Goal: Task Accomplishment & Management: Manage account settings

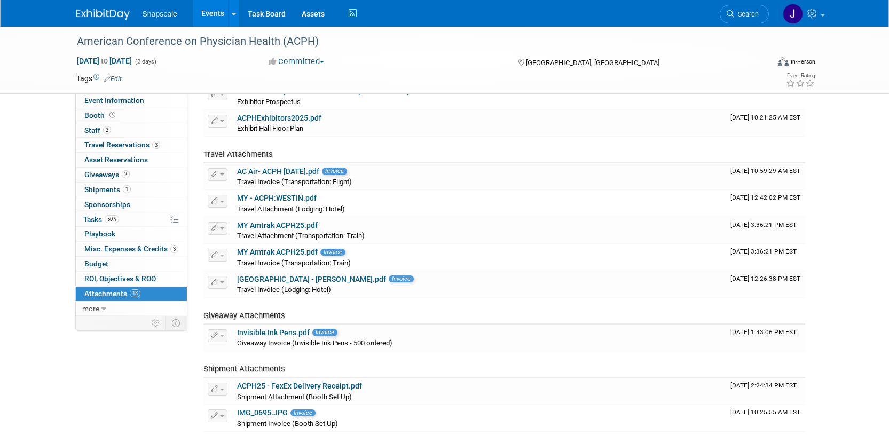
scroll to position [235, 0]
click at [100, 14] on img at bounding box center [102, 14] width 53 height 11
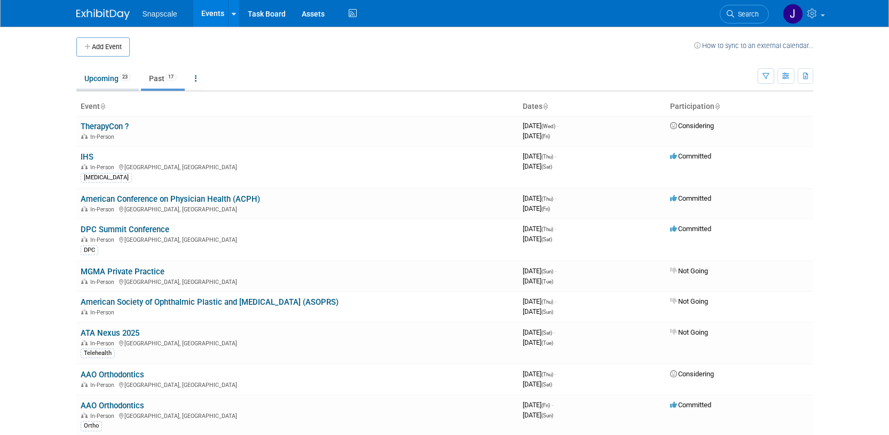
click at [105, 76] on link "Upcoming 23" at bounding box center [107, 78] width 62 height 20
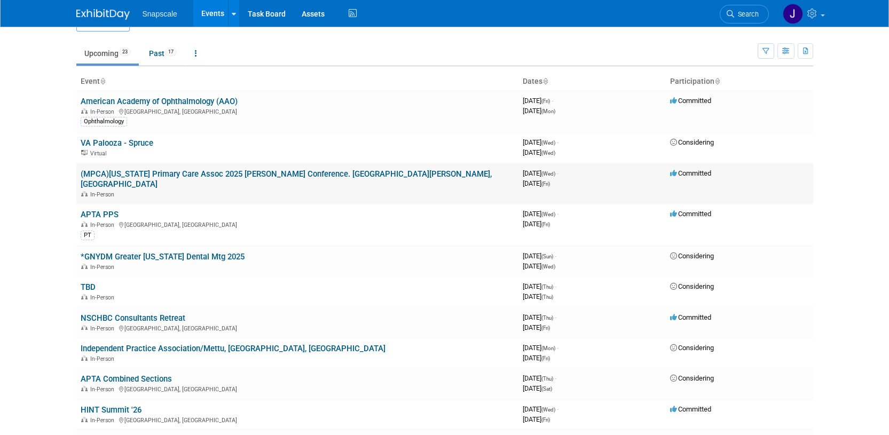
scroll to position [36, 0]
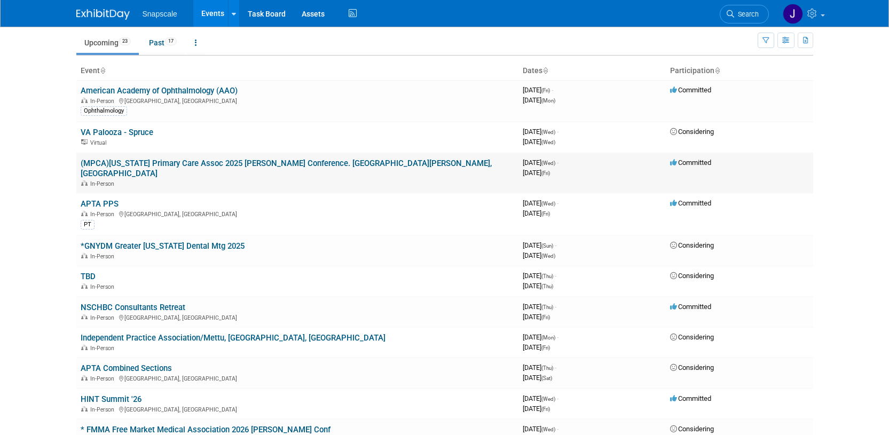
click at [263, 160] on link "(MPCA)[US_STATE] Primary Care Assoc 2025 [PERSON_NAME] Conference. [GEOGRAPHIC_…" at bounding box center [286, 169] width 411 height 20
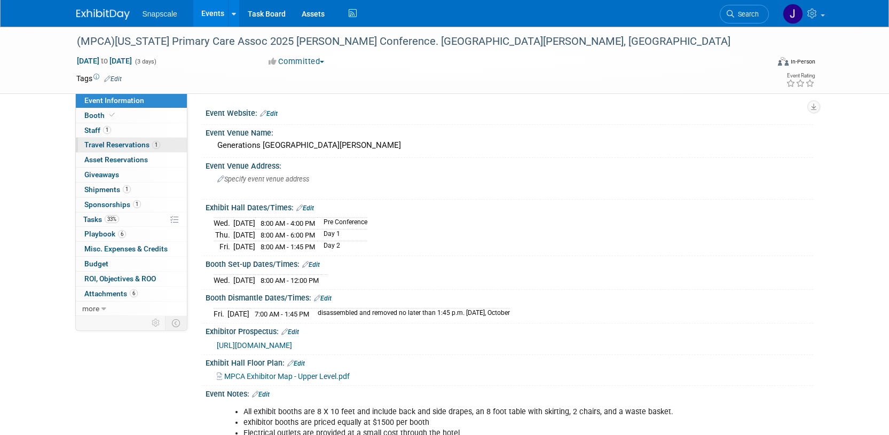
click at [127, 145] on span "Travel Reservations 1" at bounding box center [122, 144] width 76 height 9
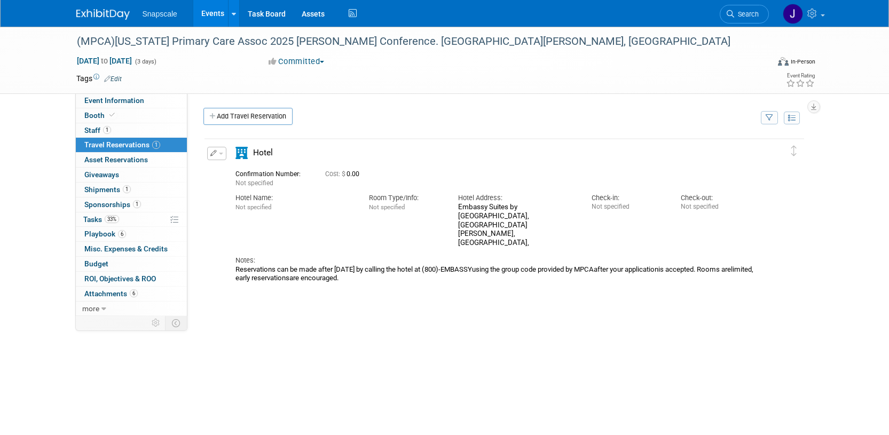
click at [220, 154] on span "button" at bounding box center [221, 154] width 4 height 2
click at [232, 186] on span "Delete Reservation" at bounding box center [259, 189] width 66 height 9
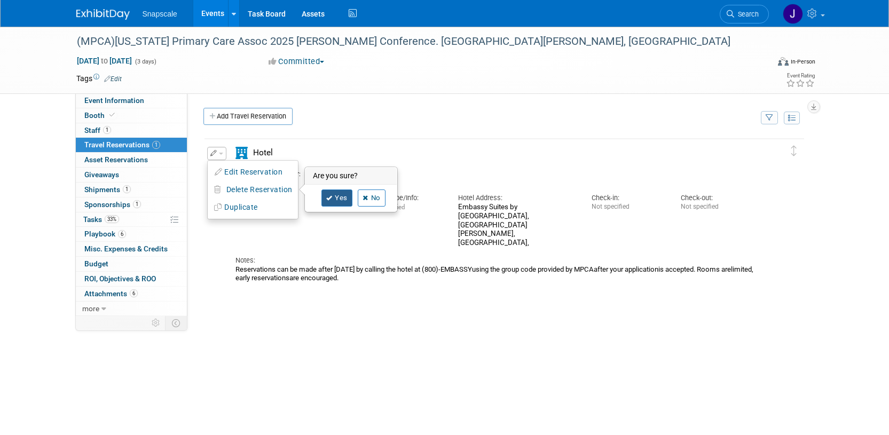
drag, startPoint x: 339, startPoint y: 198, endPoint x: 332, endPoint y: 196, distance: 7.0
click at [339, 198] on link "Yes" at bounding box center [336, 198] width 31 height 17
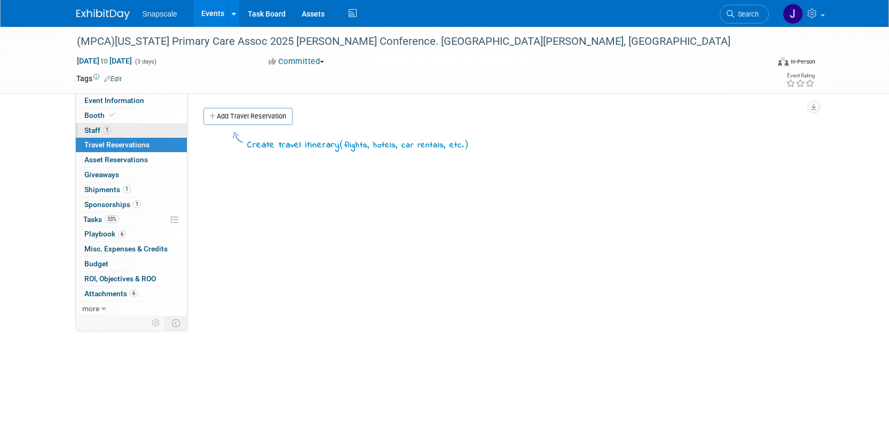
click at [92, 127] on span "Staff 1" at bounding box center [97, 130] width 27 height 9
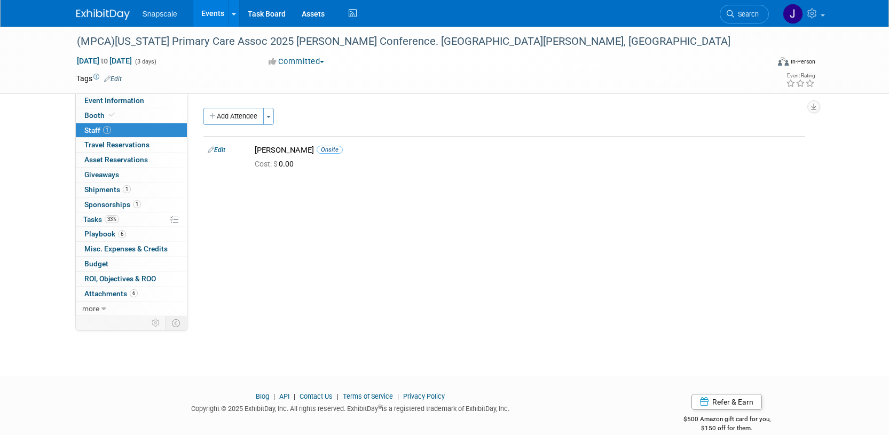
click at [91, 15] on img at bounding box center [102, 14] width 53 height 11
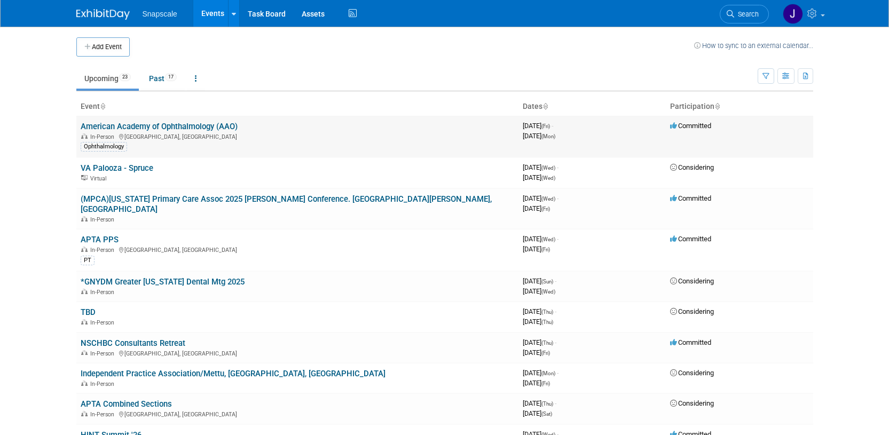
click at [162, 124] on link "American Academy of Ophthalmology (AAO)" at bounding box center [159, 127] width 157 height 10
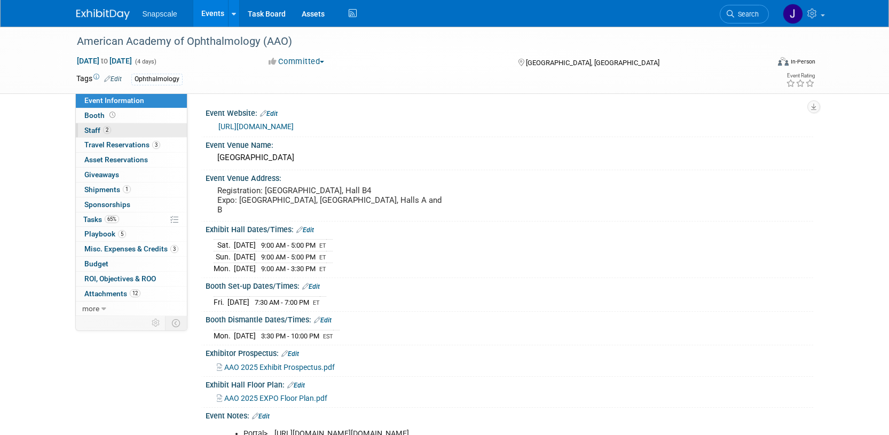
click at [93, 127] on span "Staff 2" at bounding box center [97, 130] width 27 height 9
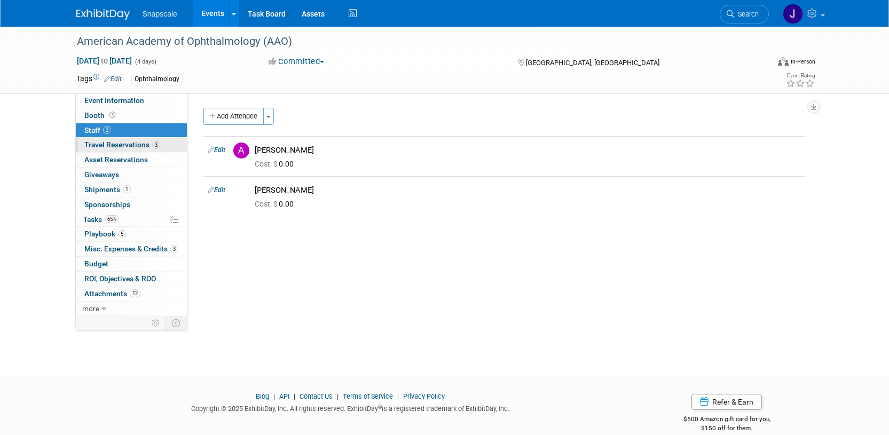
click at [93, 141] on span "Travel Reservations 3" at bounding box center [122, 144] width 76 height 9
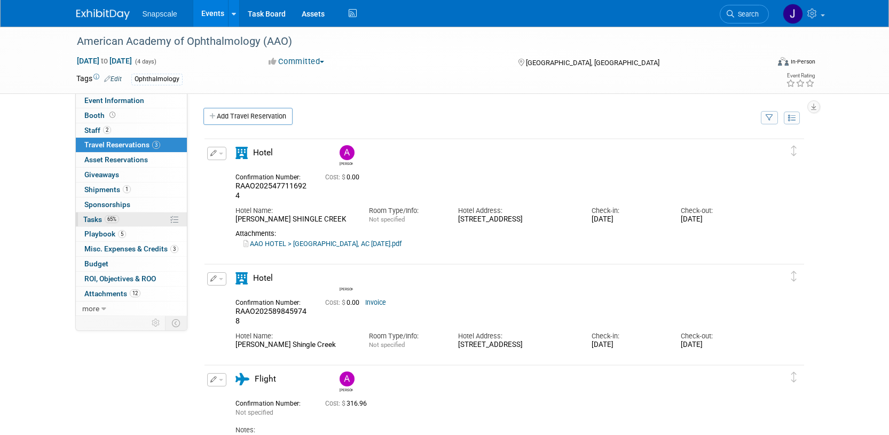
click at [92, 217] on span "Tasks 65%" at bounding box center [101, 219] width 36 height 9
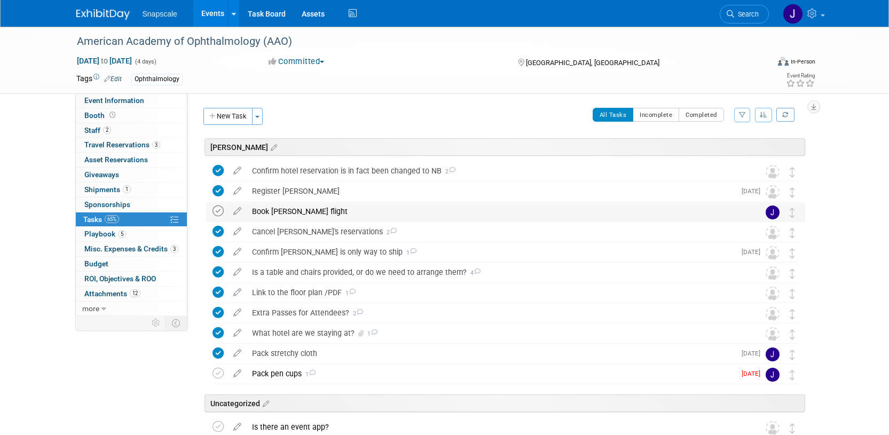
click at [218, 210] on icon at bounding box center [217, 211] width 11 height 11
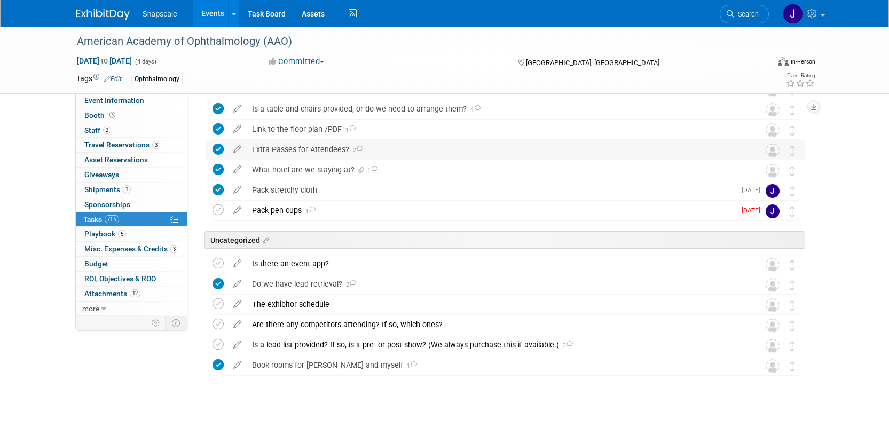
scroll to position [170, 0]
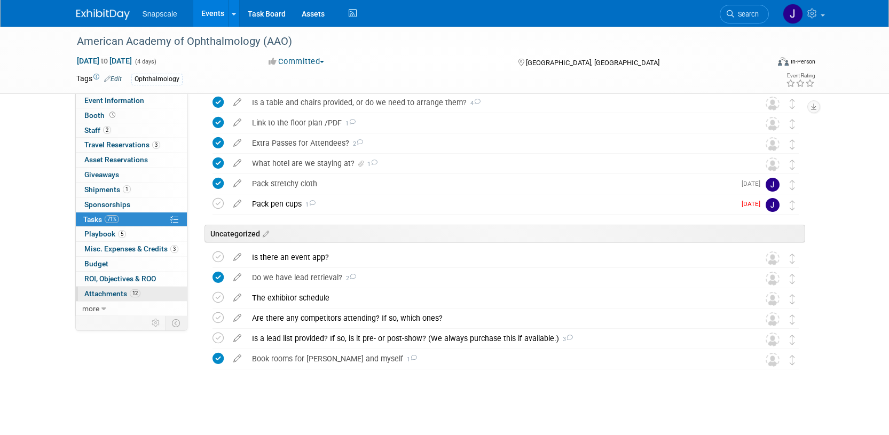
click at [108, 296] on span "Attachments 12" at bounding box center [112, 293] width 56 height 9
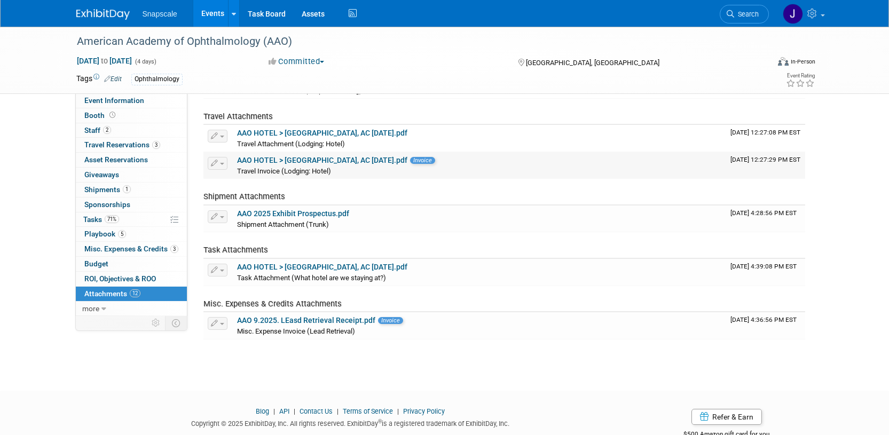
scroll to position [303, 0]
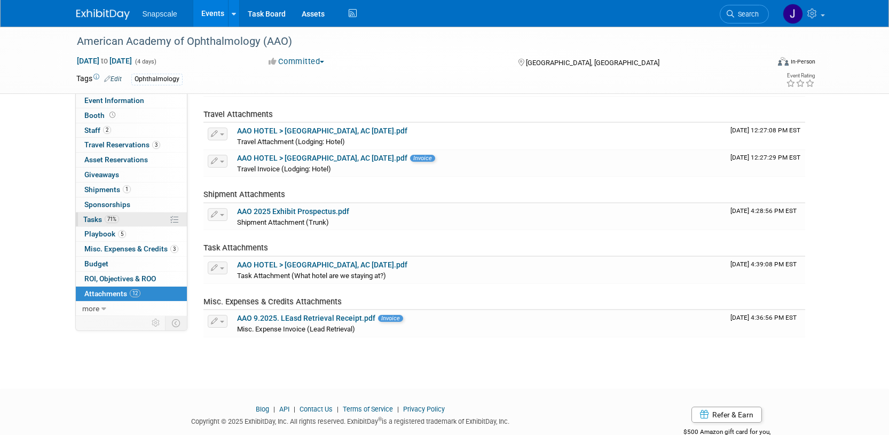
click at [90, 220] on span "Tasks 71%" at bounding box center [101, 219] width 36 height 9
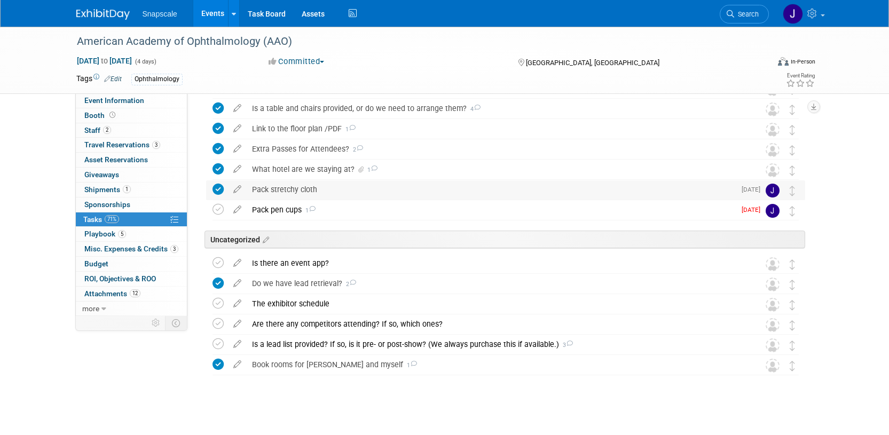
scroll to position [170, 0]
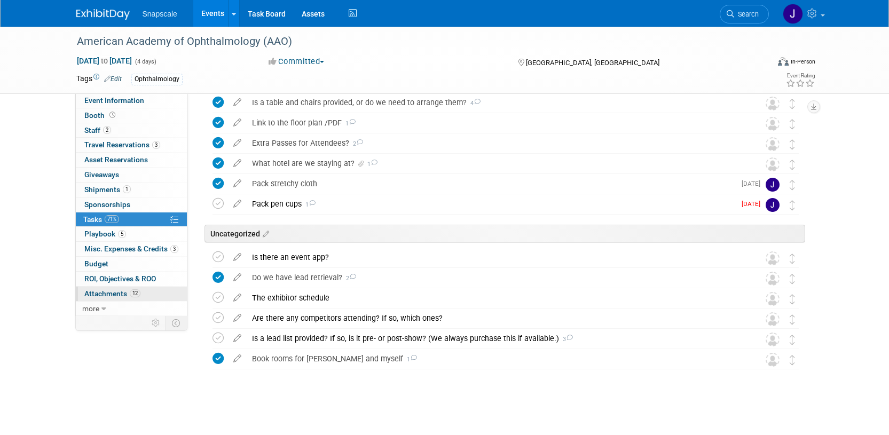
click at [100, 295] on span "Attachments 12" at bounding box center [112, 293] width 56 height 9
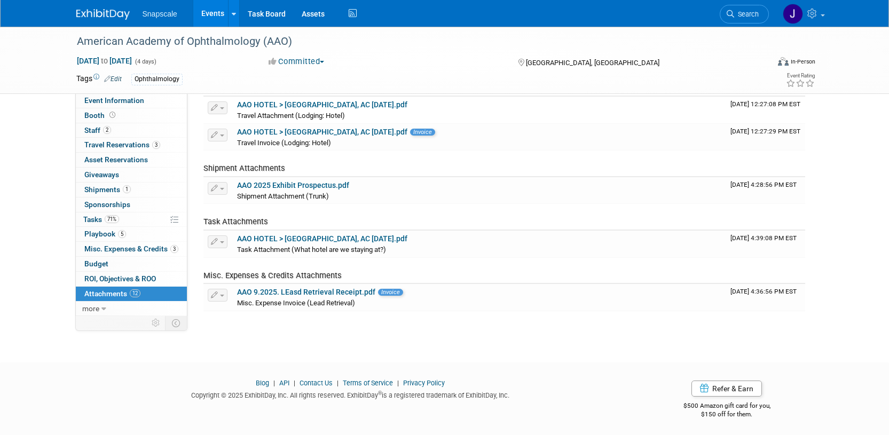
scroll to position [332, 0]
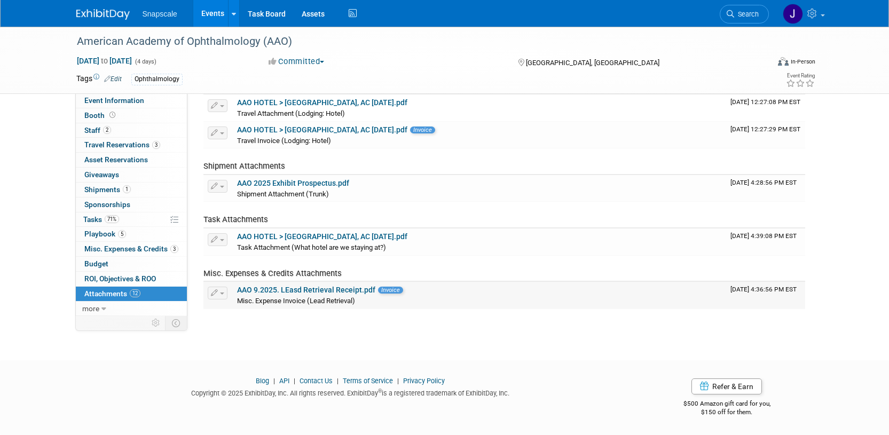
click at [303, 289] on link "AAO 9.2025. LEasd Retrieval Receipt.pdf" at bounding box center [306, 290] width 138 height 9
click at [93, 10] on img at bounding box center [102, 14] width 53 height 11
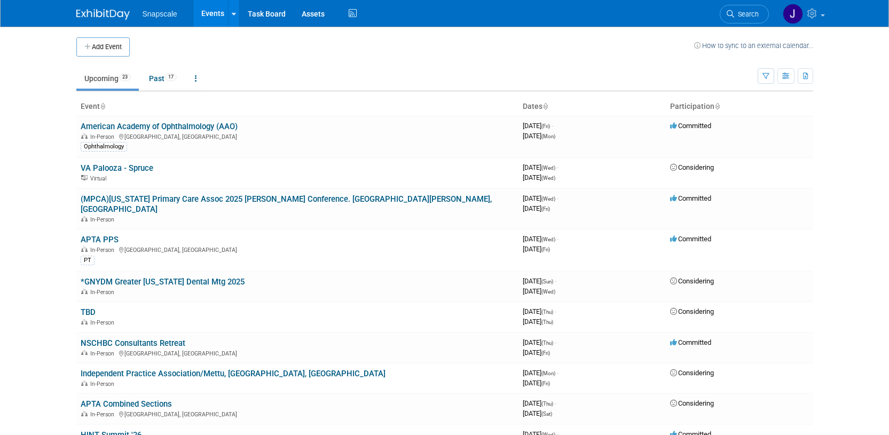
click at [253, 215] on div "In-Person" at bounding box center [297, 219] width 433 height 9
drag, startPoint x: 834, startPoint y: 190, endPoint x: 825, endPoint y: 193, distance: 10.1
click at [834, 190] on body "Snapscale Events Add Event Bulk Upload Events Shareable Event Boards Recently V…" at bounding box center [444, 217] width 889 height 435
click at [104, 235] on link "APTA PPS" at bounding box center [100, 240] width 38 height 10
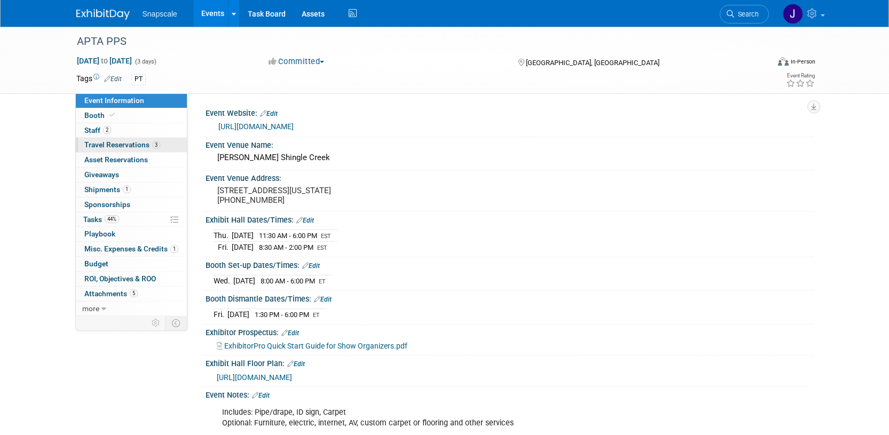
click at [125, 148] on span "Travel Reservations 3" at bounding box center [122, 144] width 76 height 9
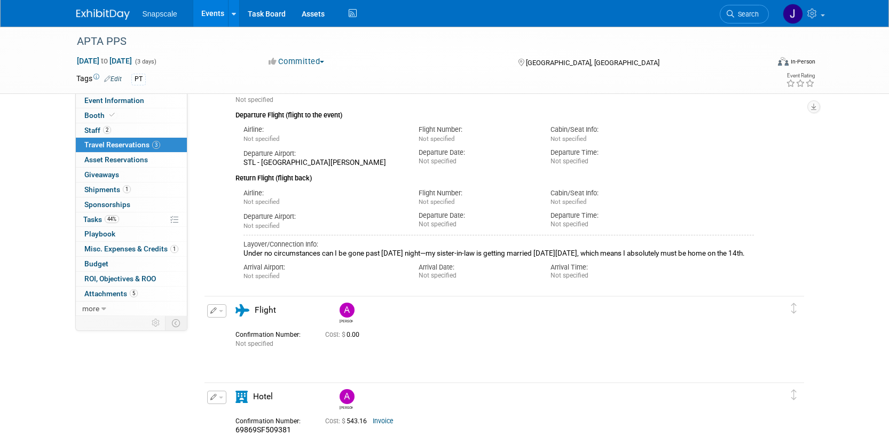
scroll to position [82, 0]
click at [88, 222] on span "Tasks 44%" at bounding box center [101, 219] width 36 height 9
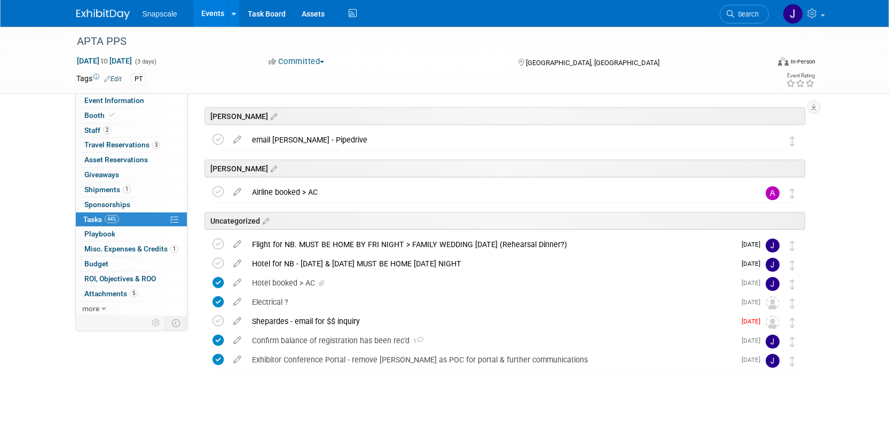
scroll to position [0, 0]
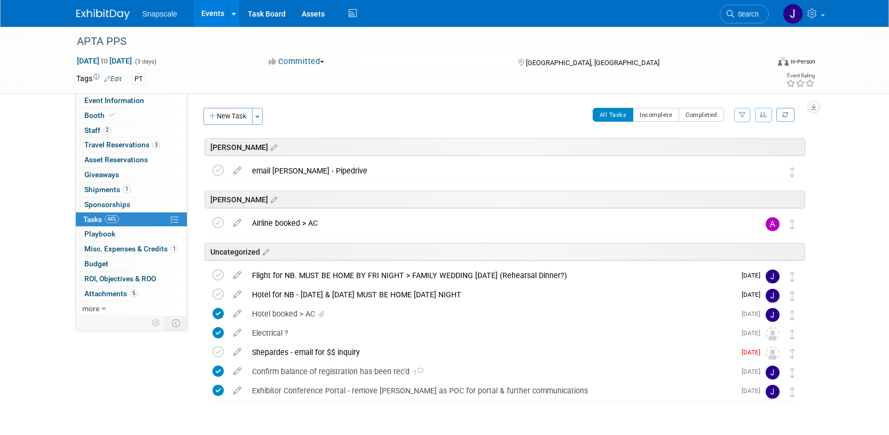
drag, startPoint x: 86, startPoint y: 17, endPoint x: 88, endPoint y: 22, distance: 5.7
click at [86, 17] on img at bounding box center [102, 14] width 53 height 11
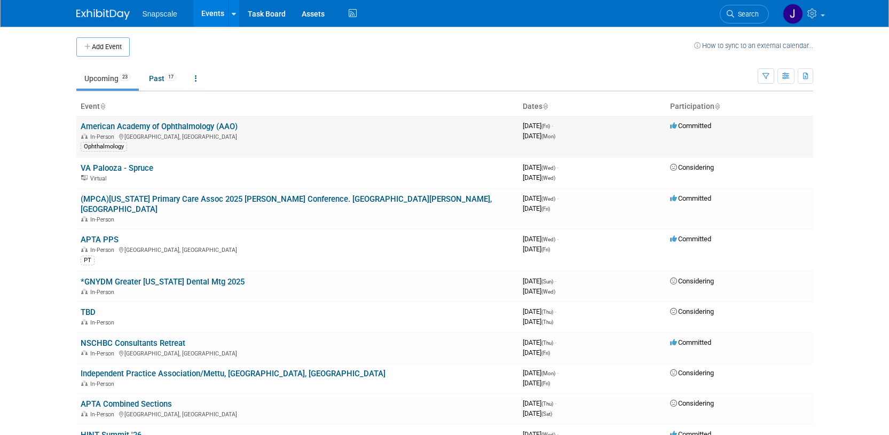
click at [113, 125] on link "American Academy of Ophthalmology (AAO)" at bounding box center [159, 127] width 157 height 10
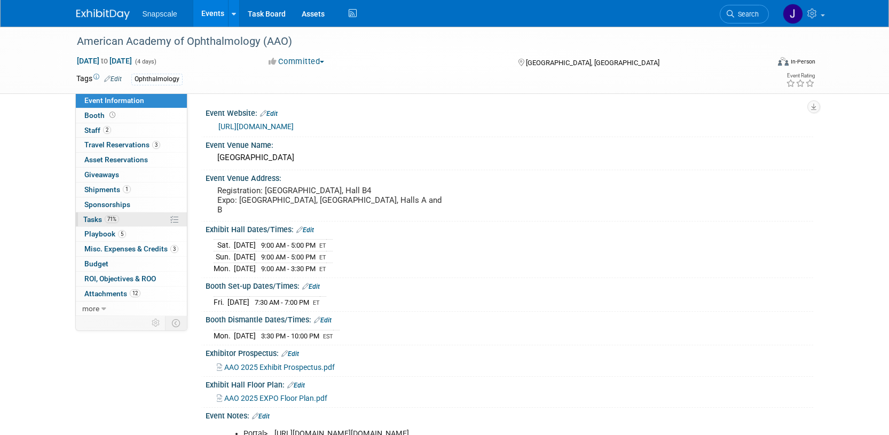
click at [92, 219] on span "Tasks 71%" at bounding box center [101, 219] width 36 height 9
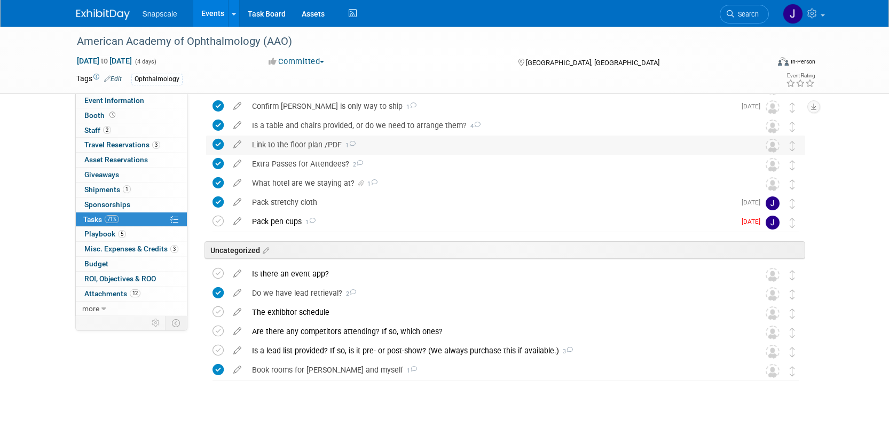
scroll to position [152, 0]
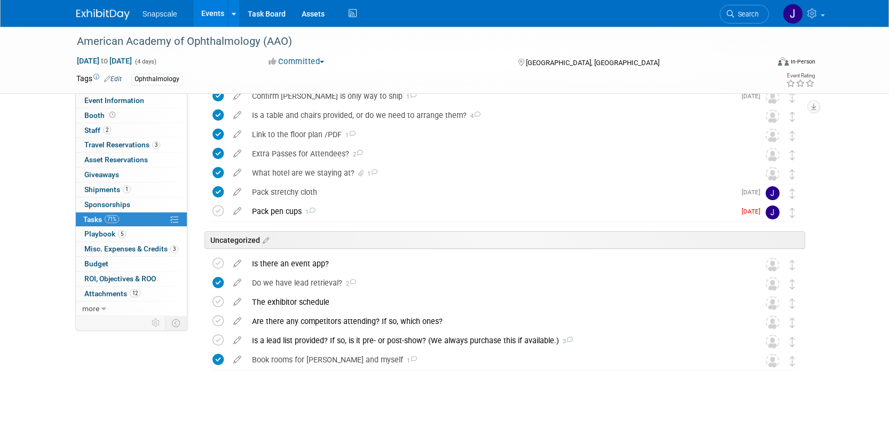
click at [103, 15] on img at bounding box center [102, 14] width 53 height 11
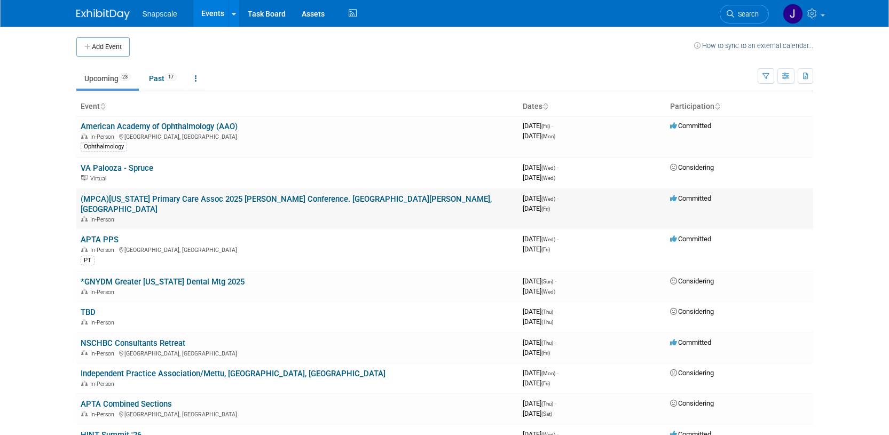
click at [273, 200] on link "(MPCA)[US_STATE] Primary Care Assoc 2025 [PERSON_NAME] Conference. [GEOGRAPHIC_…" at bounding box center [286, 204] width 411 height 20
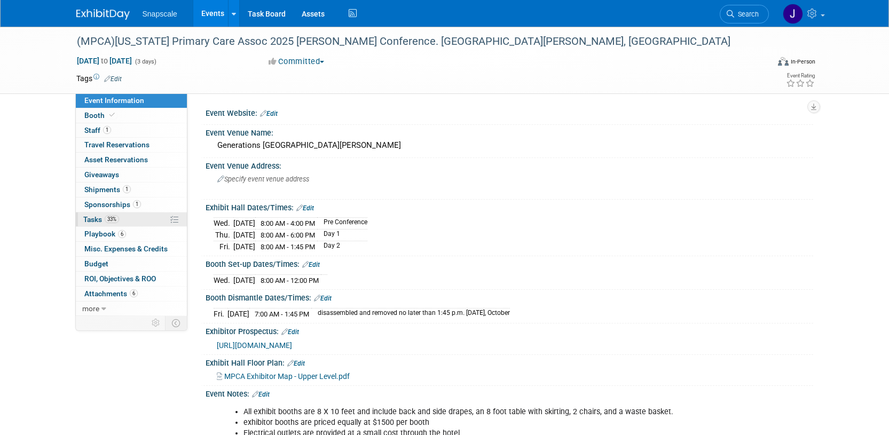
click at [87, 218] on span "Tasks 33%" at bounding box center [101, 219] width 36 height 9
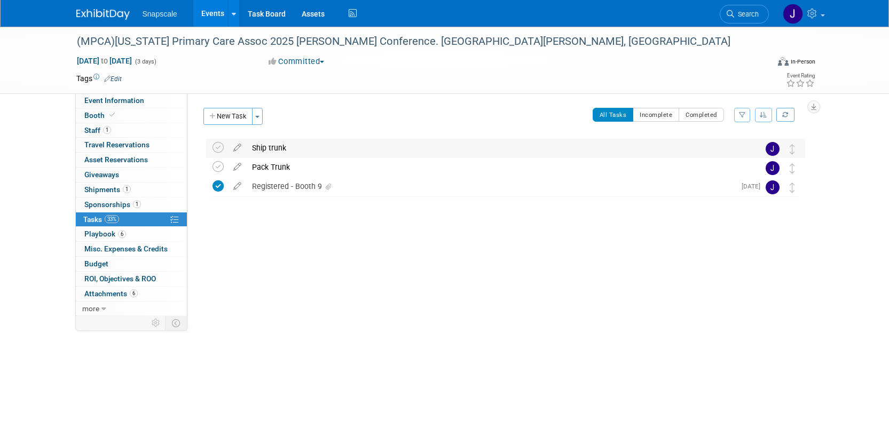
click at [271, 148] on div "Ship trunk" at bounding box center [496, 148] width 498 height 18
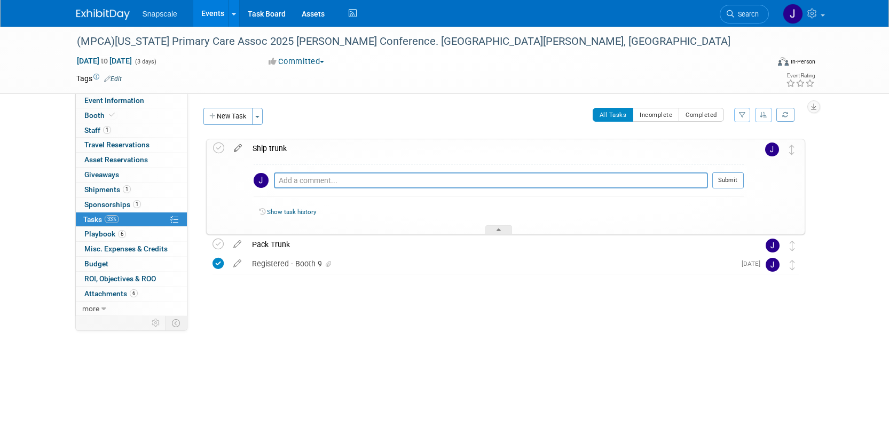
click at [238, 147] on icon at bounding box center [237, 145] width 19 height 13
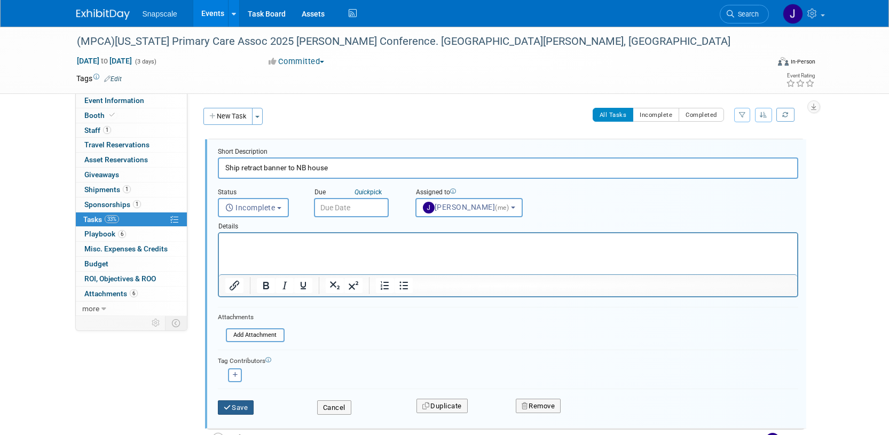
type input "Ship retract banner to NB house"
click at [246, 409] on button "Save" at bounding box center [236, 407] width 36 height 15
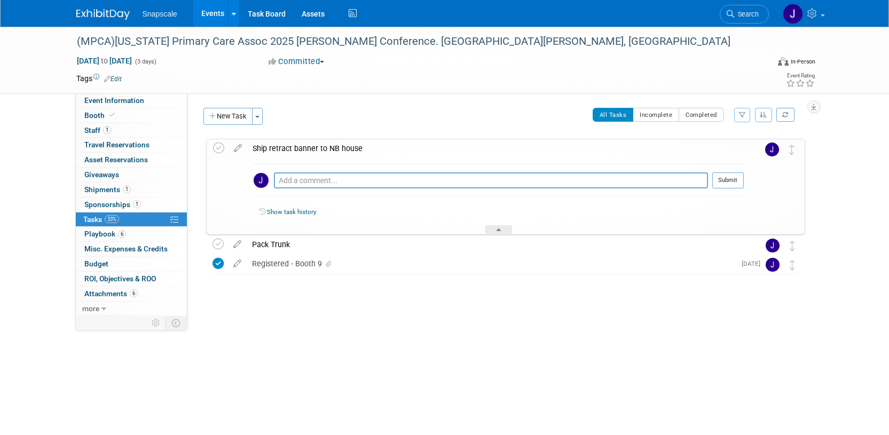
click at [495, 228] on div at bounding box center [498, 229] width 27 height 9
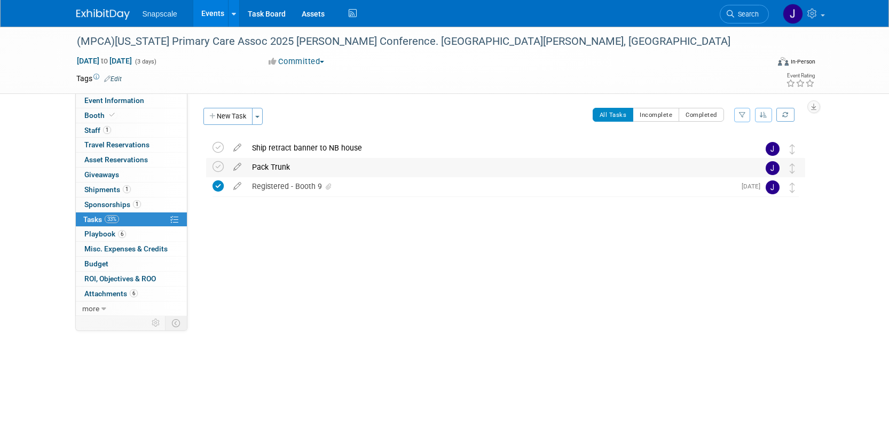
click at [266, 170] on div "Pack Trunk" at bounding box center [496, 167] width 498 height 18
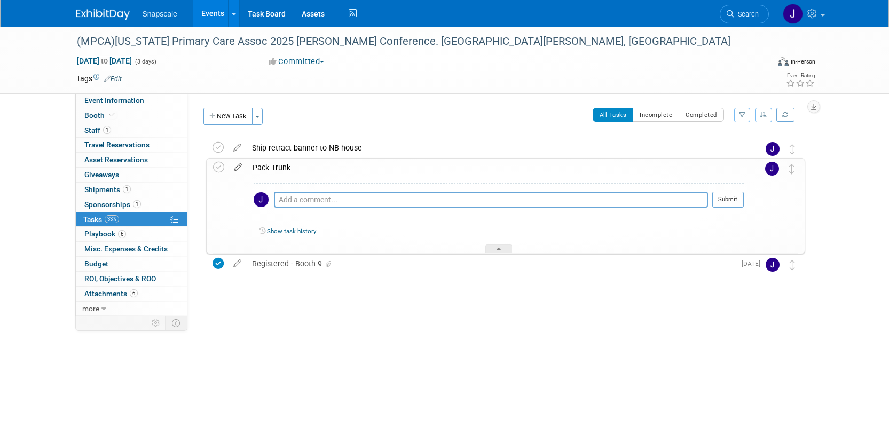
click at [235, 169] on icon at bounding box center [237, 165] width 19 height 13
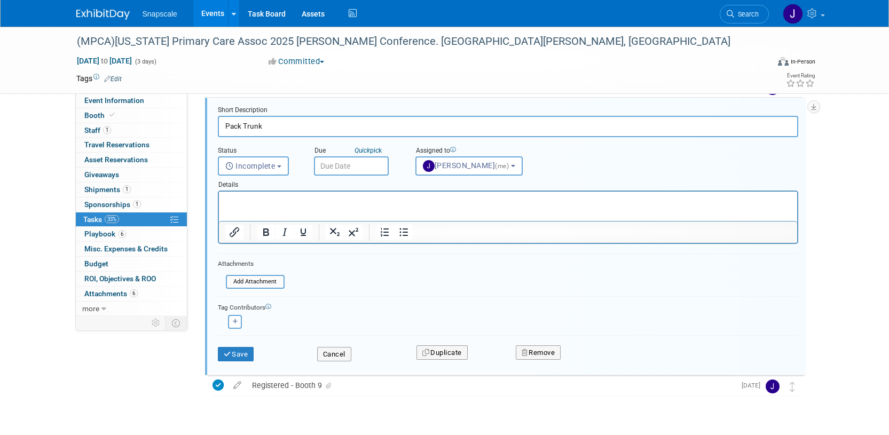
scroll to position [68, 0]
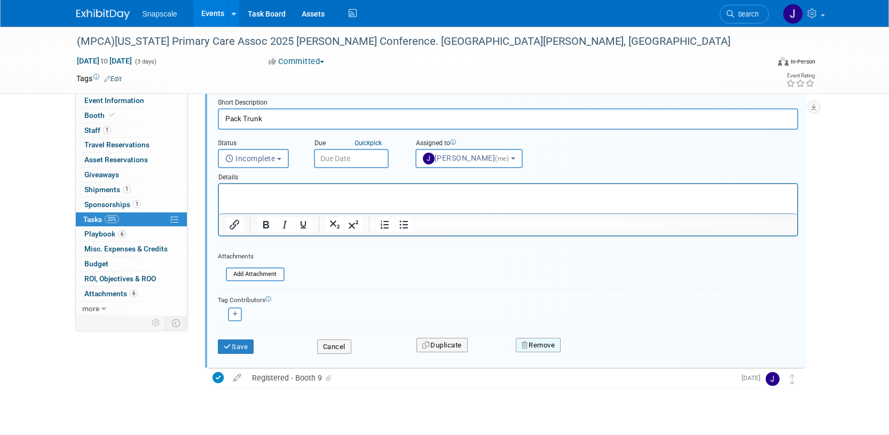
click at [526, 343] on icon "button" at bounding box center [525, 345] width 7 height 7
drag, startPoint x: 590, startPoint y: 352, endPoint x: 585, endPoint y: 351, distance: 5.4
click at [590, 352] on icon at bounding box center [591, 354] width 6 height 6
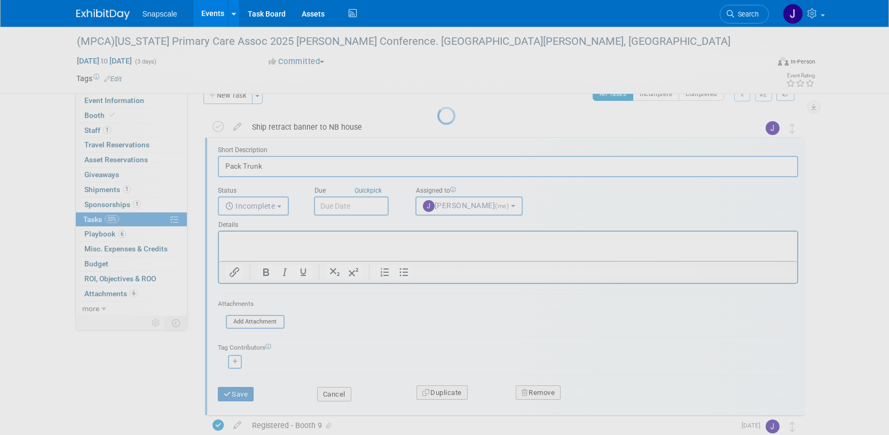
scroll to position [0, 0]
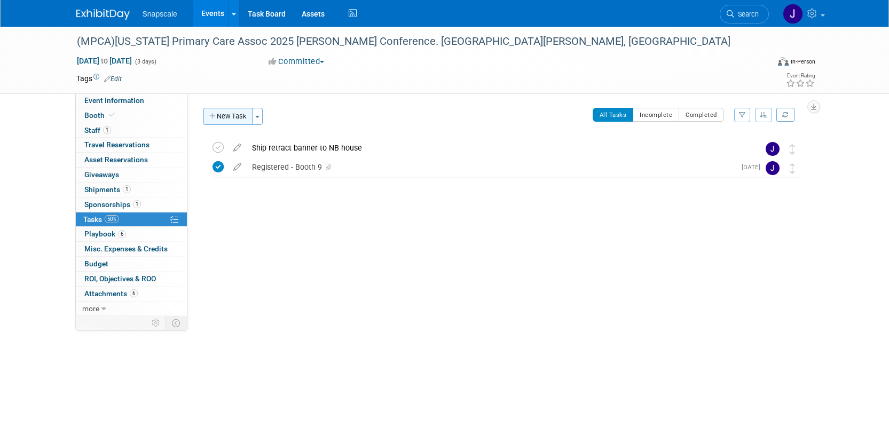
click at [219, 118] on button "New Task" at bounding box center [227, 116] width 49 height 17
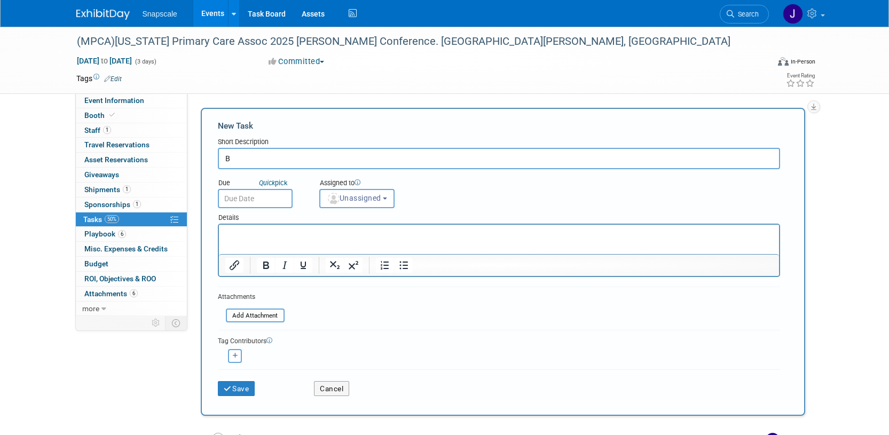
type input "B"
type input "NB to bring brochures/pen hoe w him from AAO"
drag, startPoint x: 248, startPoint y: 389, endPoint x: 227, endPoint y: 346, distance: 47.7
click at [248, 388] on button "Save" at bounding box center [236, 388] width 37 height 15
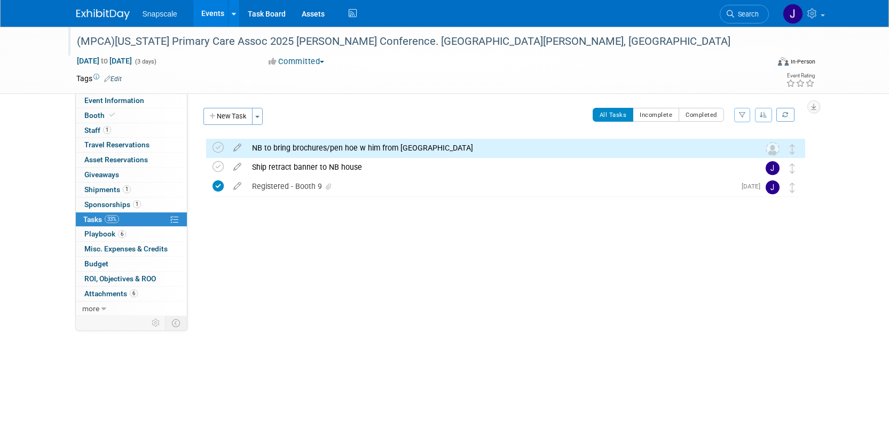
drag, startPoint x: 83, startPoint y: 22, endPoint x: 82, endPoint y: 33, distance: 11.3
click at [83, 22] on div "Snapscale Events Add Event Bulk Upload Events Shareable Event Boards Recently V…" at bounding box center [444, 13] width 737 height 27
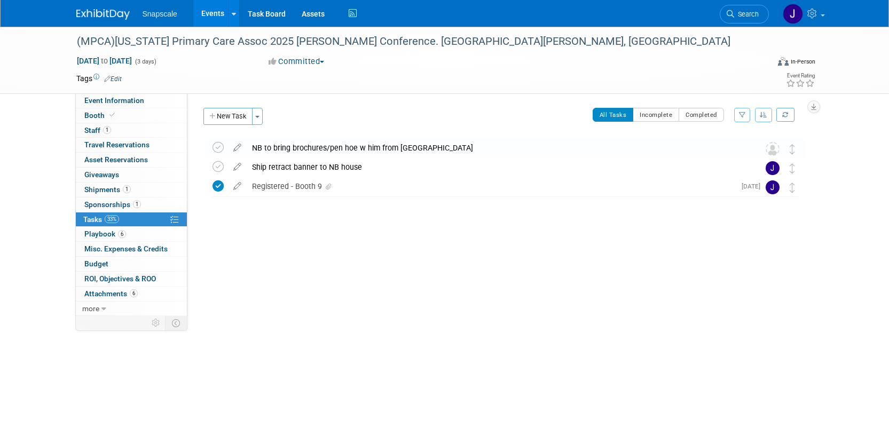
click at [92, 14] on img at bounding box center [102, 14] width 53 height 11
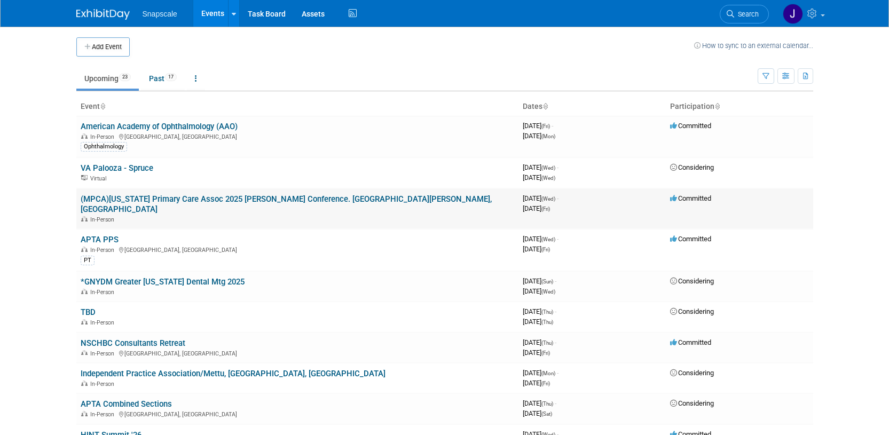
click at [144, 196] on link "(MPCA)[US_STATE] Primary Care Assoc 2025 [PERSON_NAME] Conference. [GEOGRAPHIC_…" at bounding box center [286, 204] width 411 height 20
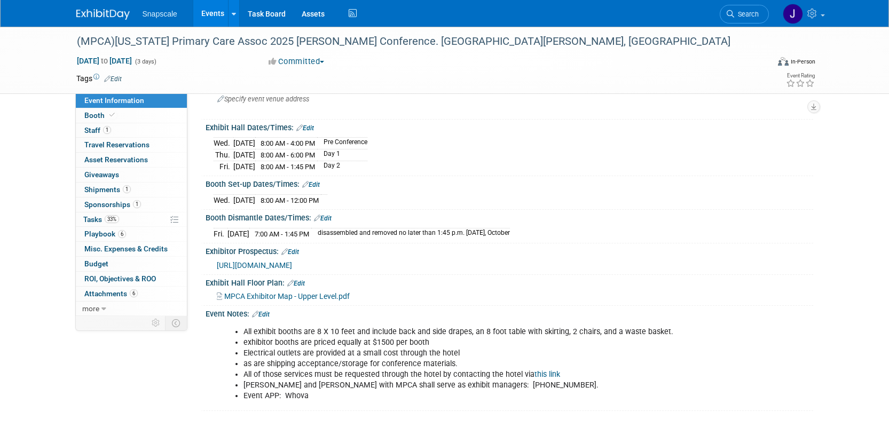
scroll to position [170, 0]
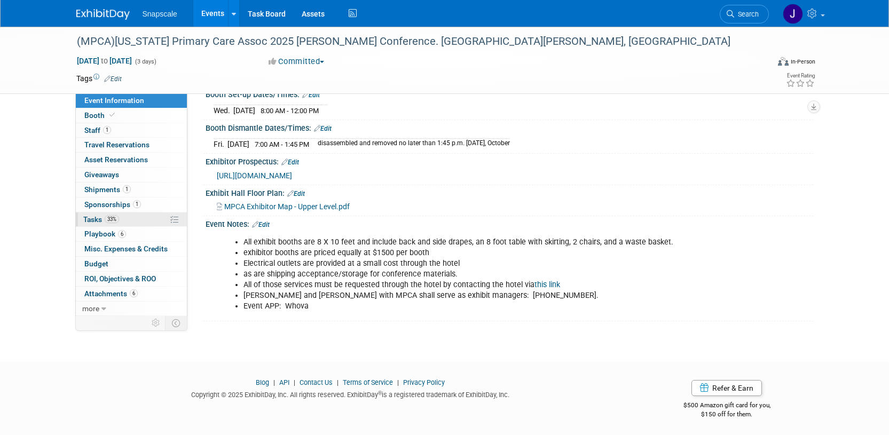
click at [90, 220] on span "Tasks 33%" at bounding box center [101, 219] width 36 height 9
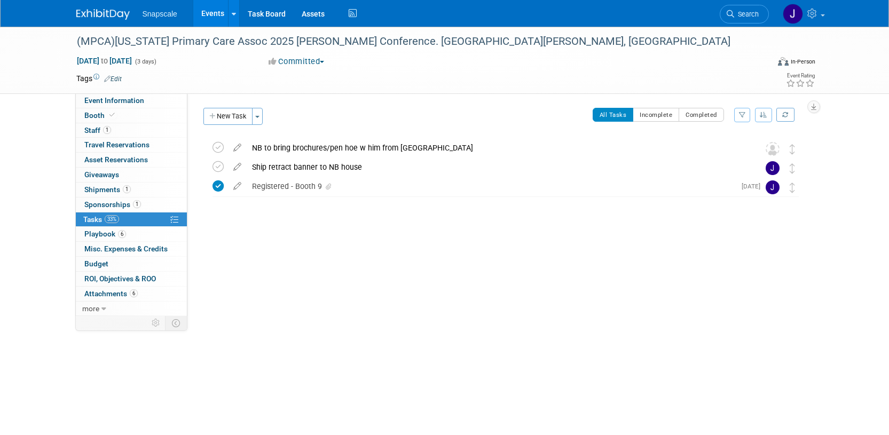
drag, startPoint x: 95, startPoint y: 15, endPoint x: 100, endPoint y: 27, distance: 12.2
click at [95, 15] on img at bounding box center [102, 14] width 53 height 11
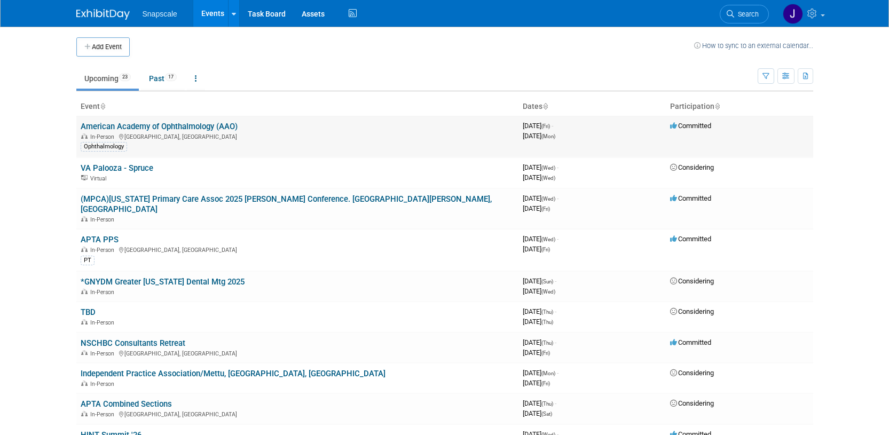
click at [116, 125] on link "American Academy of Ophthalmology (AAO)" at bounding box center [159, 127] width 157 height 10
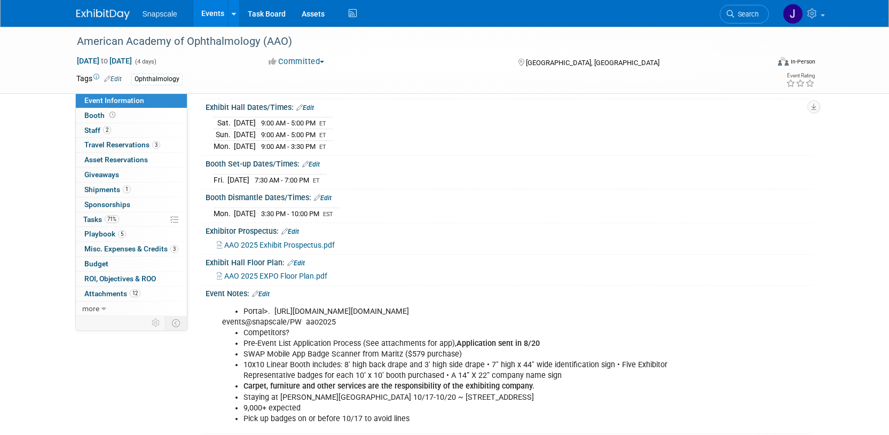
scroll to position [171, 0]
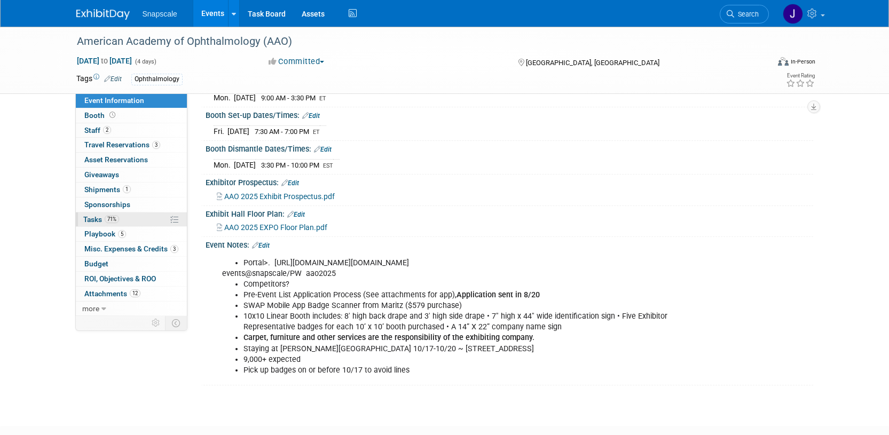
click at [84, 223] on span "Tasks 71%" at bounding box center [101, 219] width 36 height 9
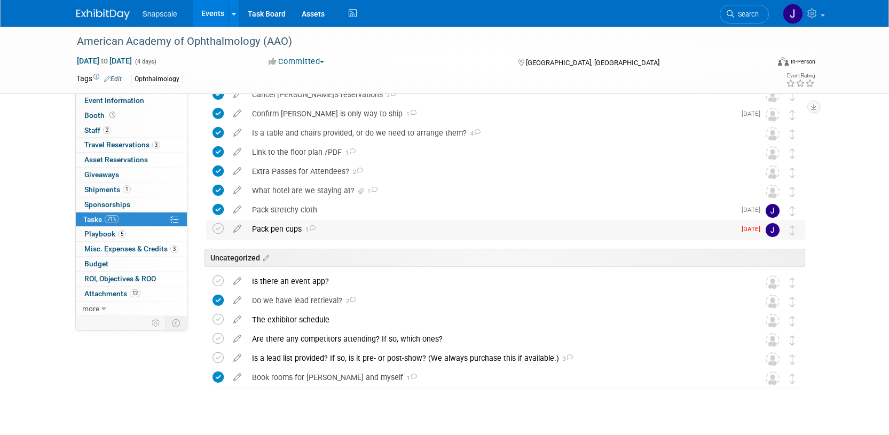
scroll to position [152, 0]
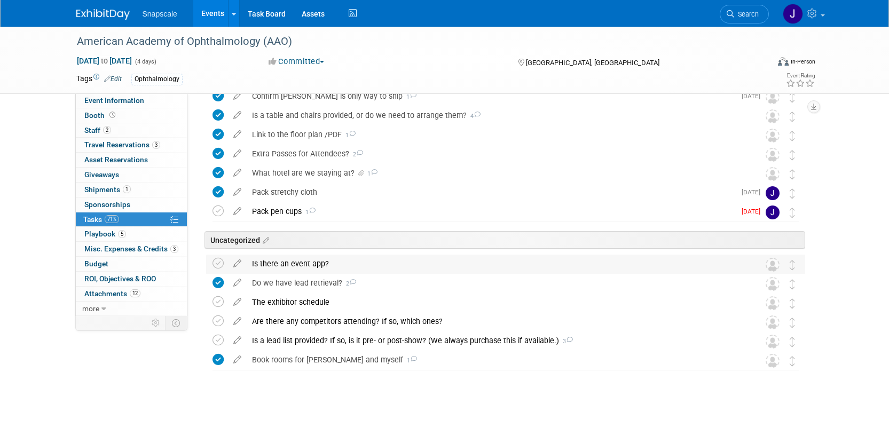
click at [234, 236] on div "Uncategorized" at bounding box center [504, 240] width 601 height 18
click at [368, 337] on div "Is a lead list provided? If so, is it pre- or post-show? (We always purchase th…" at bounding box center [496, 341] width 498 height 18
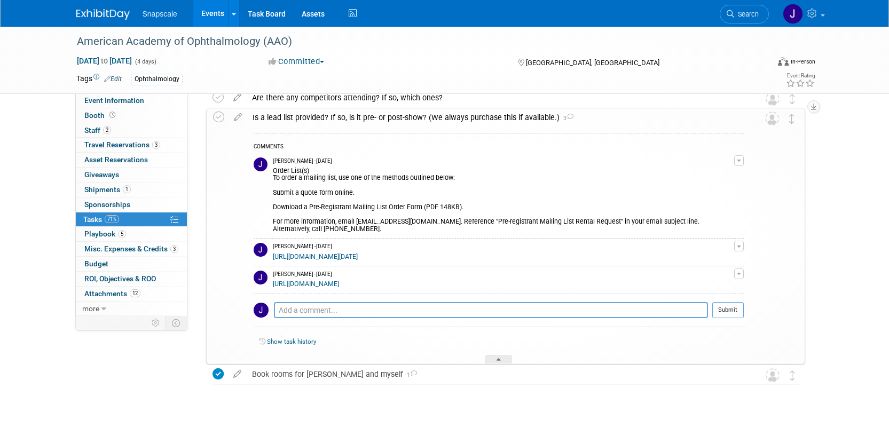
scroll to position [390, 0]
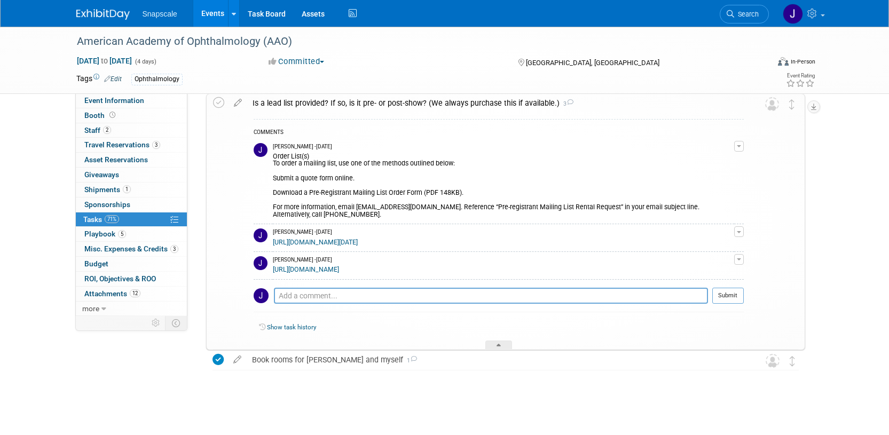
click at [339, 272] on link "[URL][DOMAIN_NAME]" at bounding box center [306, 269] width 66 height 7
click at [97, 309] on span "more" at bounding box center [90, 308] width 17 height 9
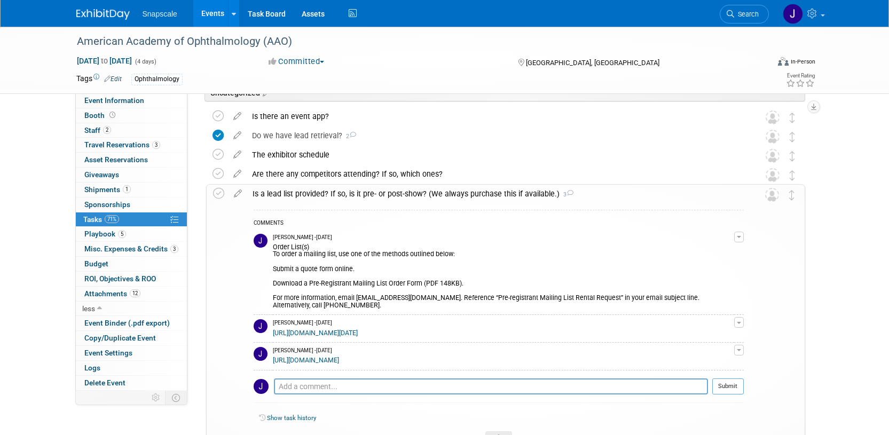
scroll to position [304, 0]
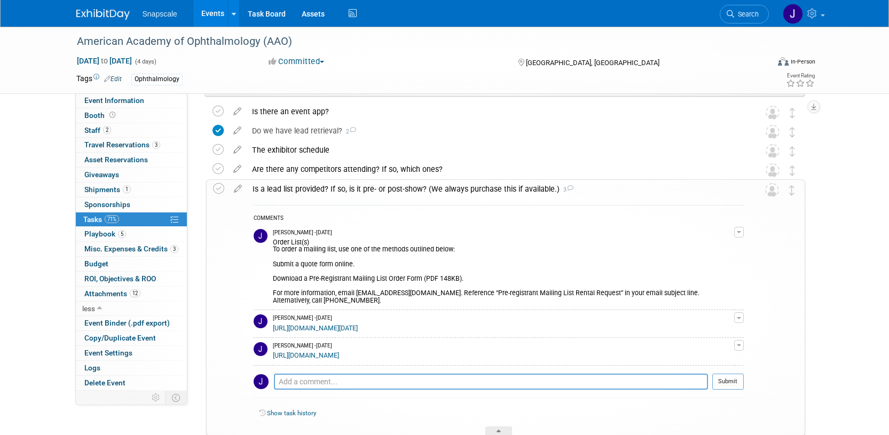
click at [839, 181] on div "American Academy of Ophthalmology (AAO) Oct 17, 2025 to Oct 20, 2025 (4 days) O…" at bounding box center [444, 122] width 889 height 798
click at [488, 79] on div "Ophthalmology" at bounding box center [410, 80] width 558 height 12
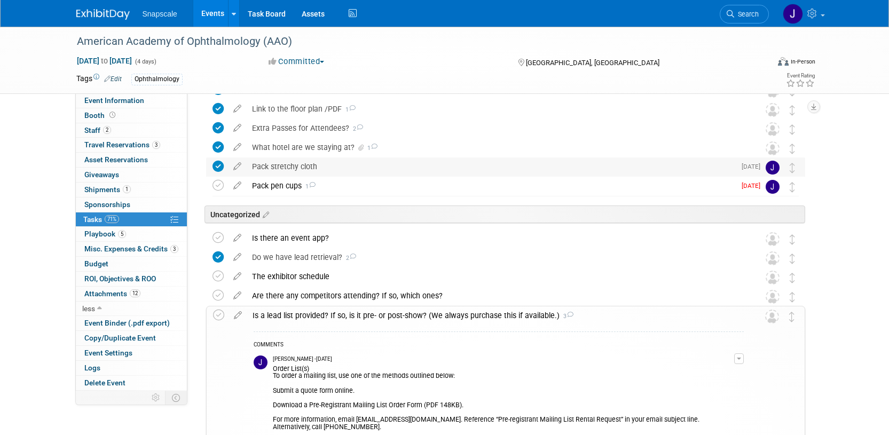
scroll to position [0, 0]
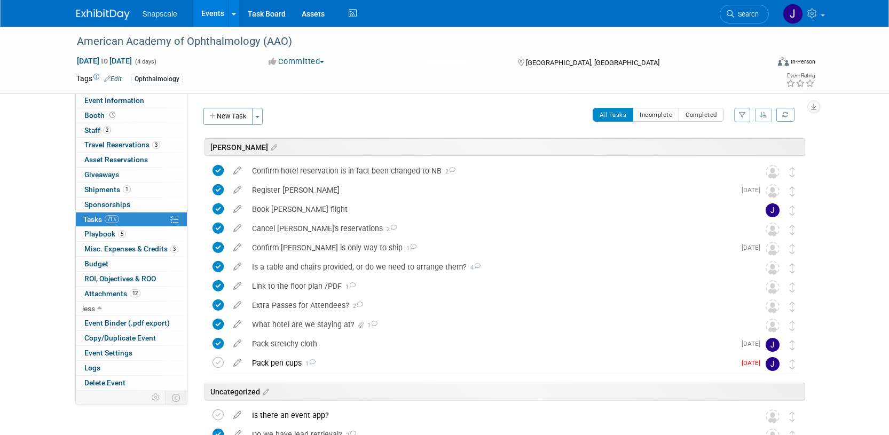
click at [229, 117] on button "New Task" at bounding box center [227, 116] width 49 height 17
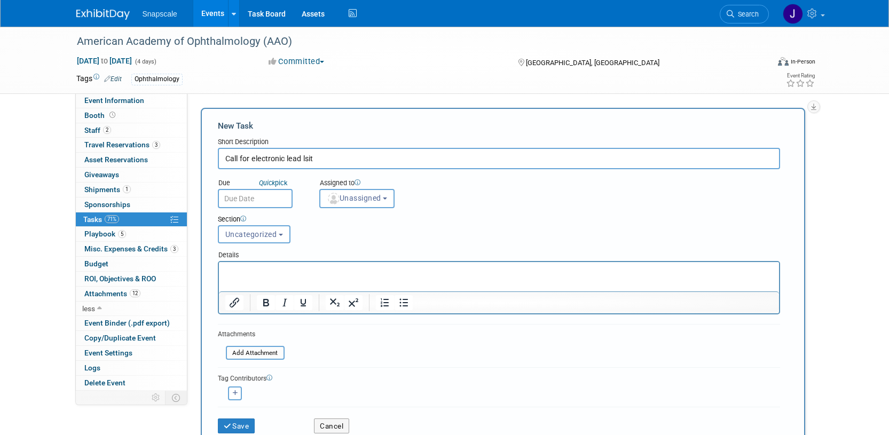
type input "Call for electronic lead lsit"
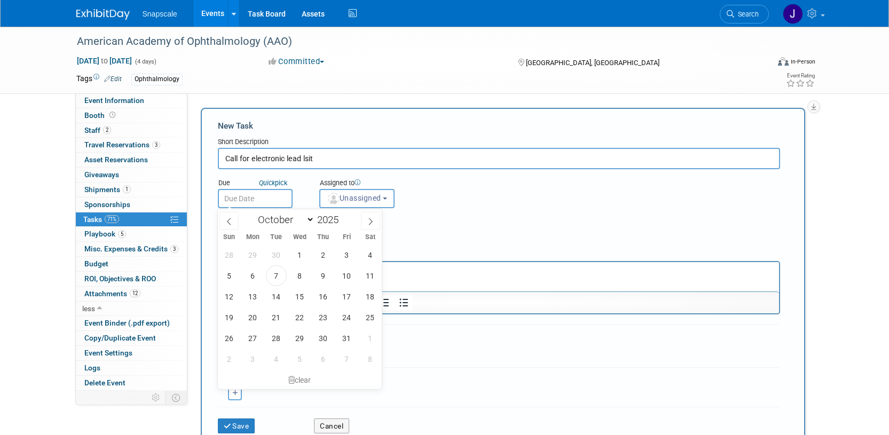
click at [263, 194] on input "text" at bounding box center [255, 198] width 75 height 19
drag, startPoint x: 277, startPoint y: 274, endPoint x: 74, endPoint y: 2, distance: 340.3
click at [277, 274] on span "7" at bounding box center [276, 275] width 21 height 21
type input "Oct 7, 2025"
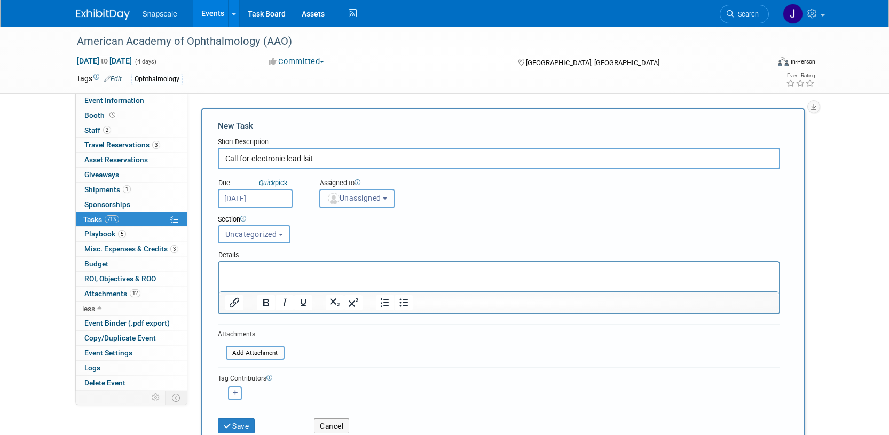
click at [377, 194] on span "Unassigned" at bounding box center [354, 198] width 54 height 9
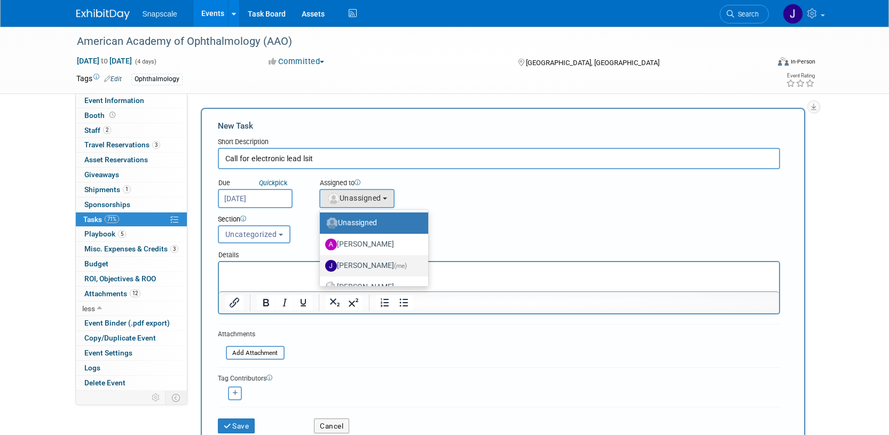
click at [358, 265] on label "Jennifer Benedict (me)" at bounding box center [371, 265] width 92 height 17
click at [321, 265] on input "Jennifer Benedict (me)" at bounding box center [317, 264] width 7 height 7
select select "ff8e83e6-6ab1-4fe0-a632-643b0aac2113"
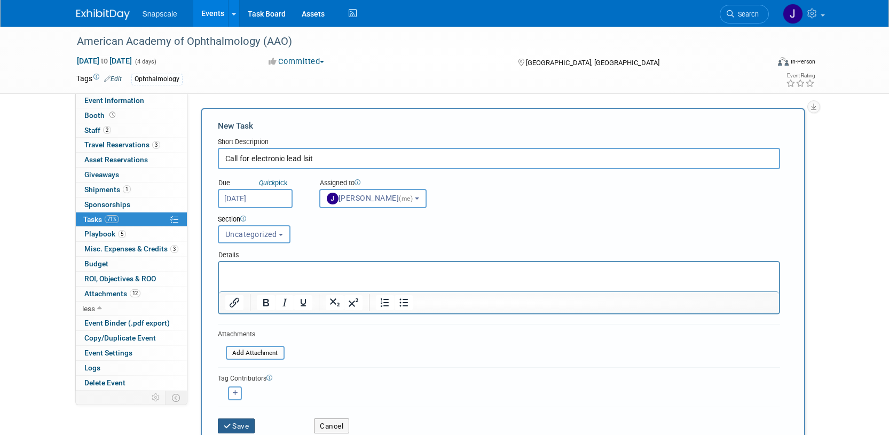
click at [247, 428] on button "Save" at bounding box center [236, 426] width 37 height 15
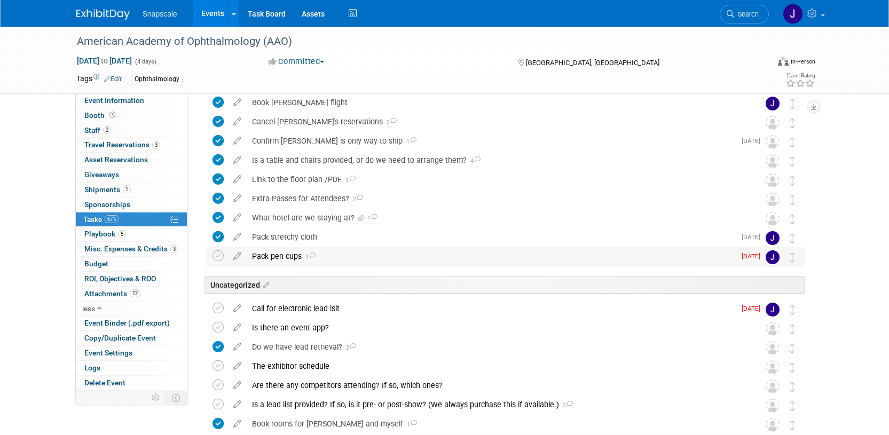
scroll to position [171, 0]
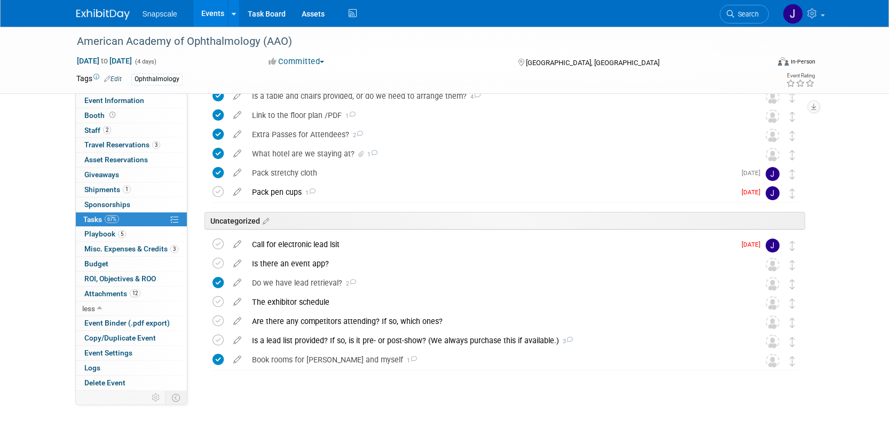
click at [103, 19] on img at bounding box center [102, 14] width 53 height 11
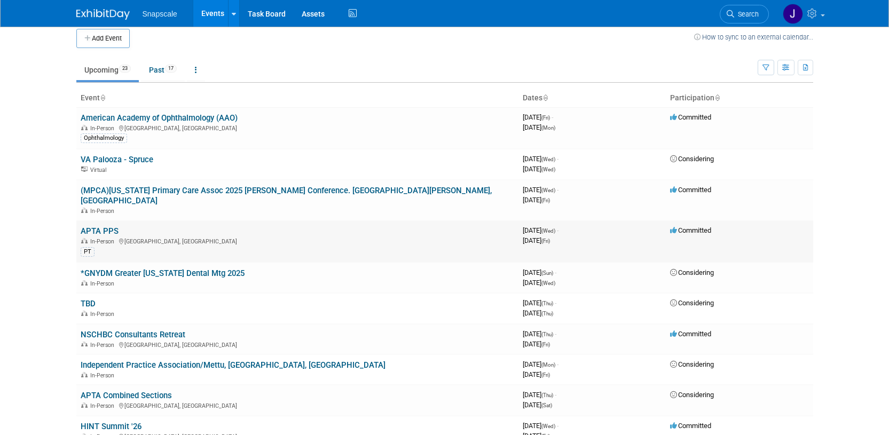
scroll to position [9, 0]
click at [100, 226] on link "APTA PPS" at bounding box center [100, 231] width 38 height 10
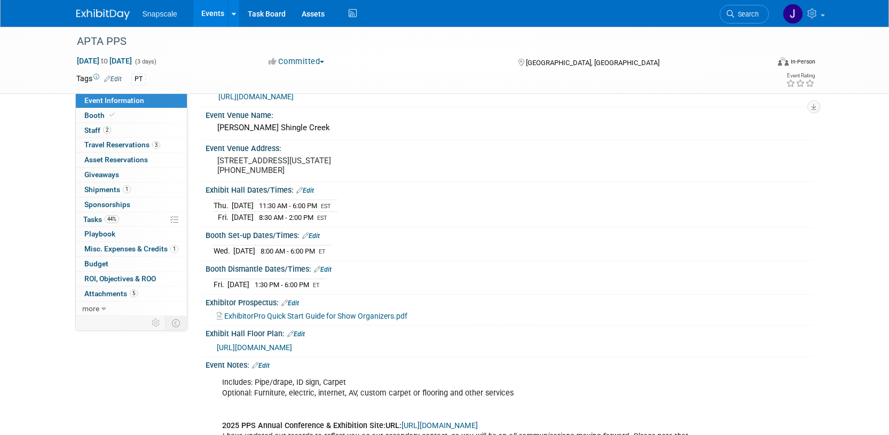
scroll to position [33, 0]
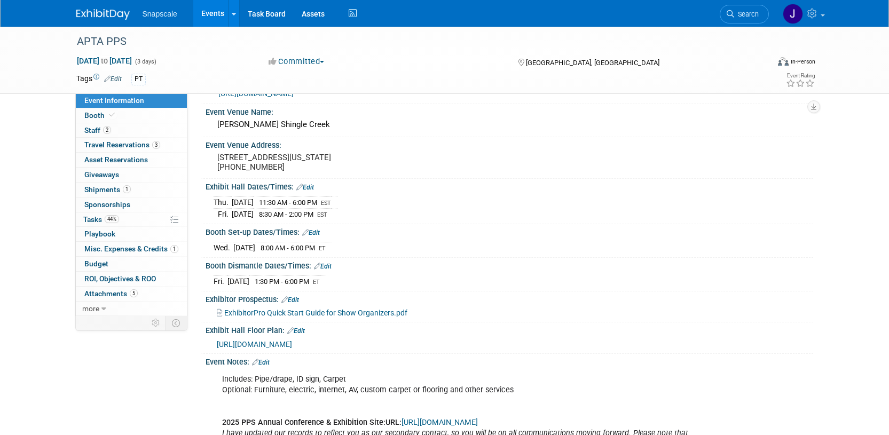
click at [88, 19] on img at bounding box center [102, 14] width 53 height 11
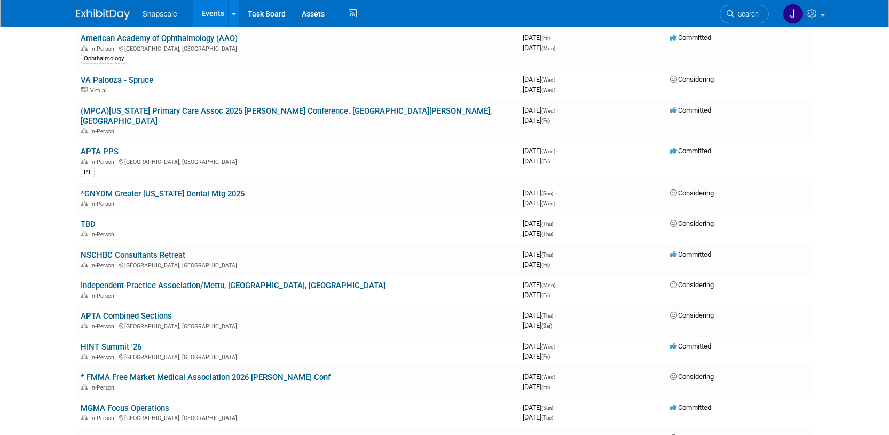
scroll to position [93, 0]
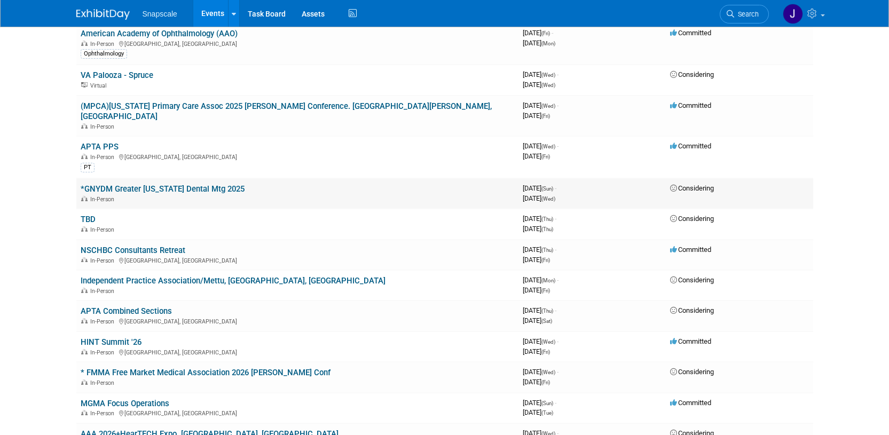
click at [671, 185] on icon at bounding box center [674, 188] width 8 height 7
click at [119, 178] on td "*GNYDM Greater [US_STATE] Dental Mtg 2025 In-Person" at bounding box center [297, 193] width 442 height 30
click at [119, 184] on link "*GNYDM Greater [US_STATE] Dental Mtg 2025" at bounding box center [163, 189] width 164 height 10
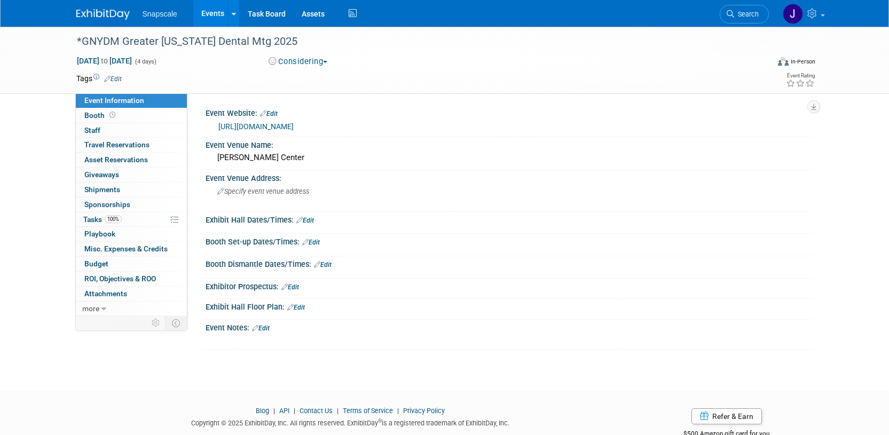
click at [327, 63] on span "button" at bounding box center [325, 62] width 4 height 2
click at [326, 104] on link "Not Going" at bounding box center [307, 108] width 84 height 15
click at [96, 11] on img at bounding box center [102, 14] width 53 height 11
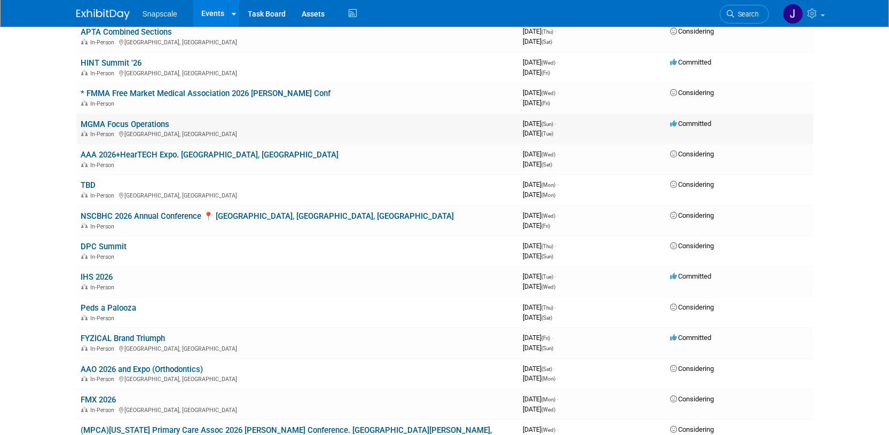
scroll to position [374, 0]
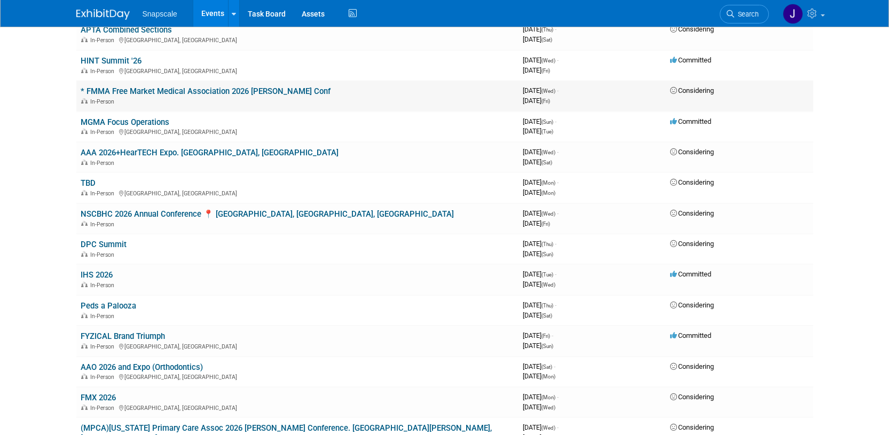
click at [228, 86] on td "* FMMA Free Market Medical Association 2026 Ann Conf In-Person" at bounding box center [297, 96] width 442 height 30
click at [236, 86] on link "* FMMA Free Market Medical Association 2026 [PERSON_NAME] Conf" at bounding box center [206, 91] width 250 height 10
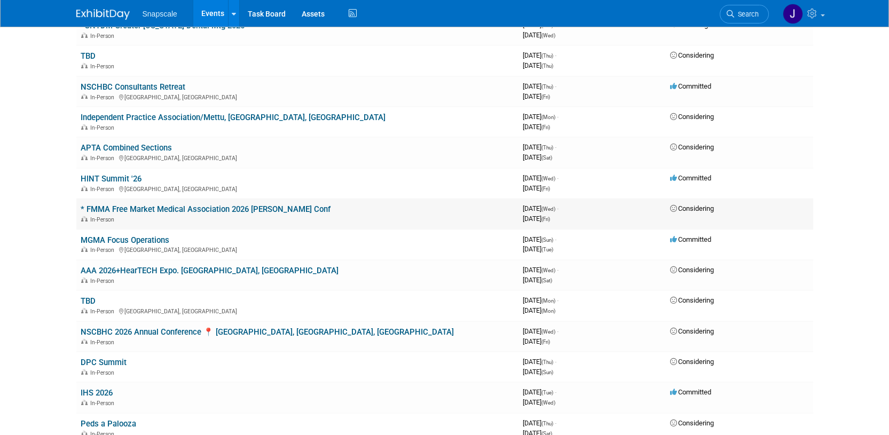
scroll to position [258, 0]
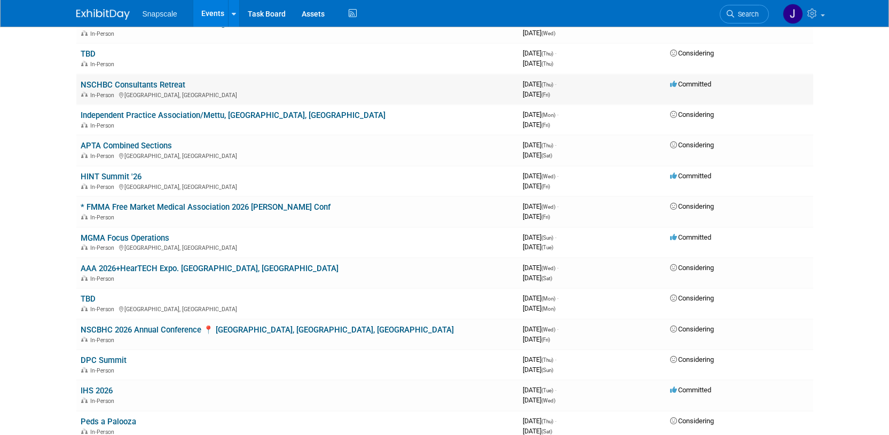
click at [193, 90] on div "In-Person Phoenix, AZ" at bounding box center [297, 94] width 433 height 9
click at [104, 80] on link "NSCHBC Consultants Retreat" at bounding box center [133, 85] width 105 height 10
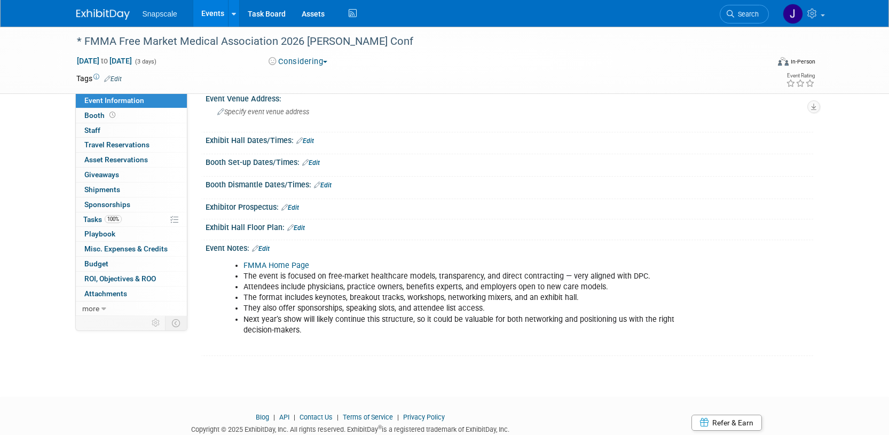
scroll to position [103, 0]
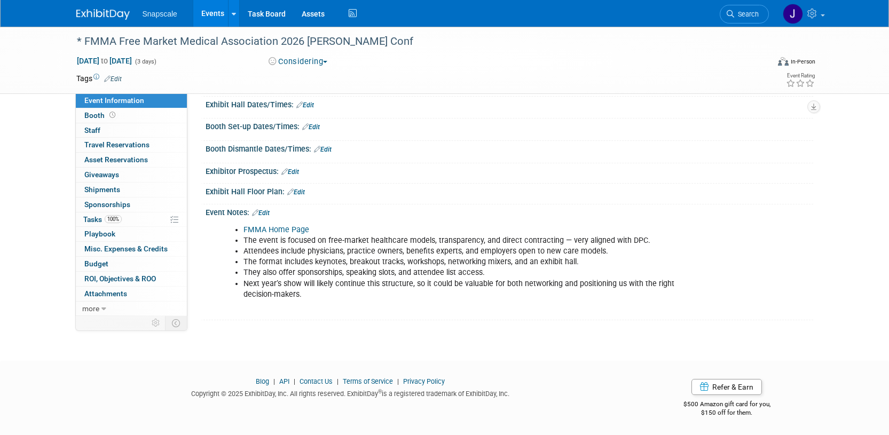
click at [285, 230] on link "FMMA Home Page" at bounding box center [276, 229] width 66 height 9
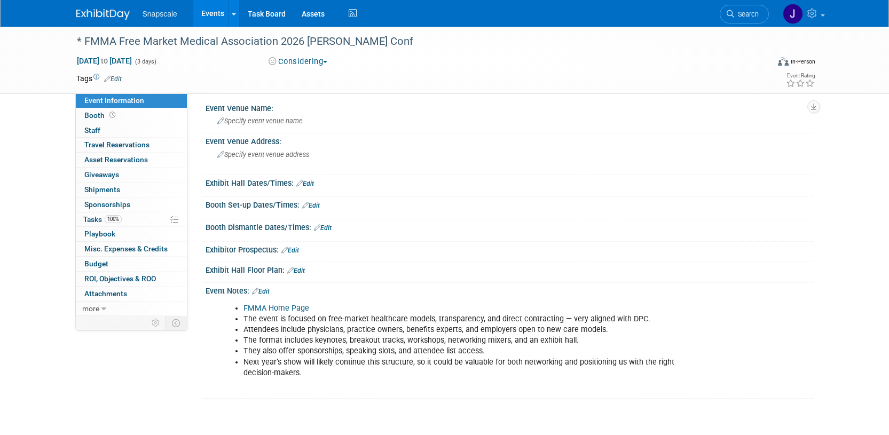
scroll to position [0, 0]
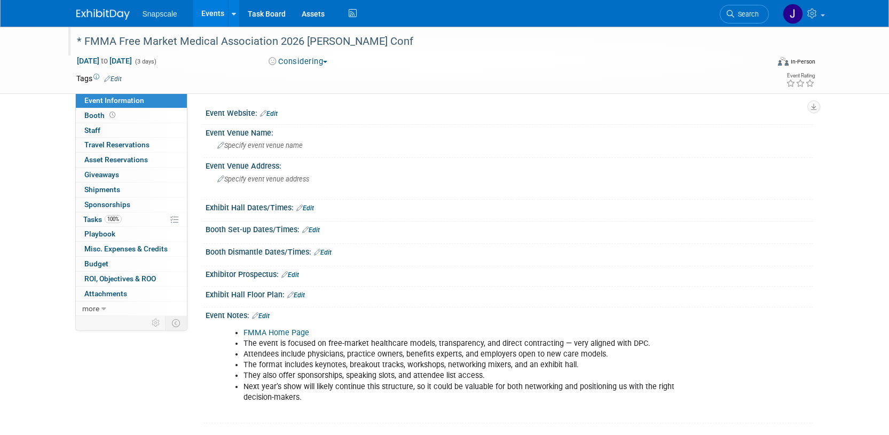
click at [86, 42] on div "* FMMA Free Market Medical Association 2026 [PERSON_NAME] Conf" at bounding box center [413, 41] width 680 height 19
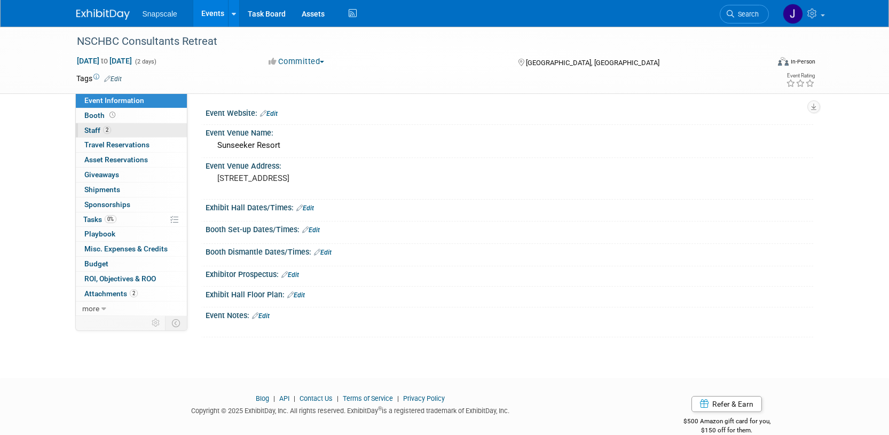
click at [91, 132] on span "Staff 2" at bounding box center [97, 130] width 27 height 9
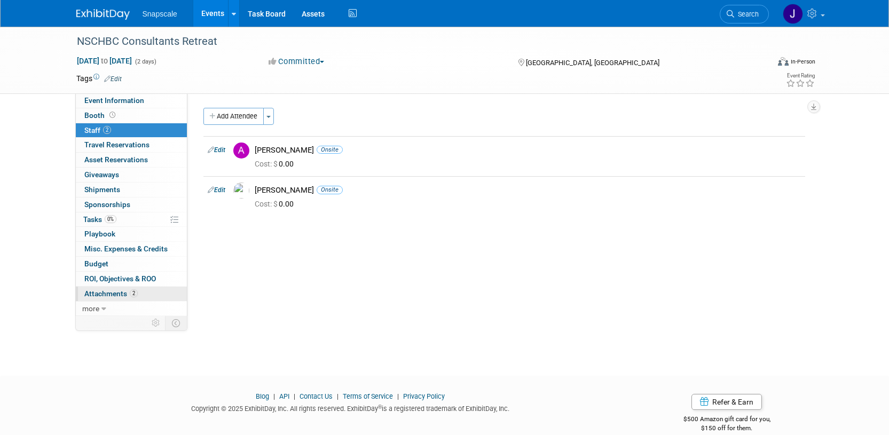
click at [109, 295] on span "Attachments 2" at bounding box center [110, 293] width 53 height 9
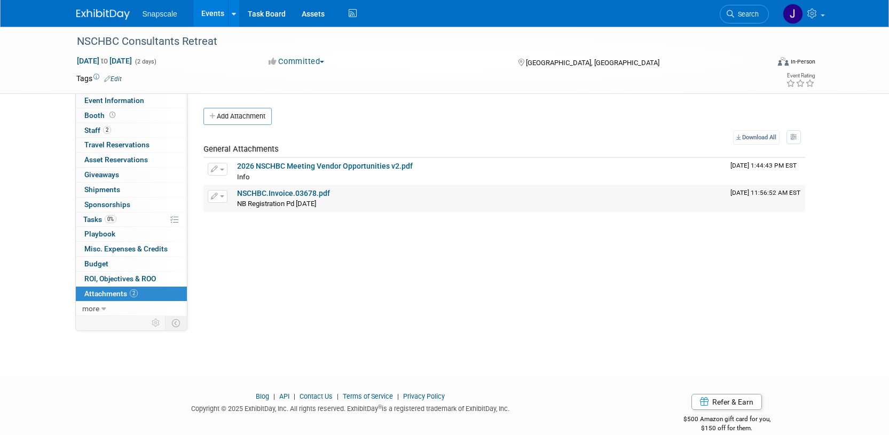
click at [262, 196] on link "NSCHBC.Invoice.03678.pdf" at bounding box center [283, 193] width 93 height 9
click at [132, 98] on span "Event Information" at bounding box center [114, 100] width 60 height 9
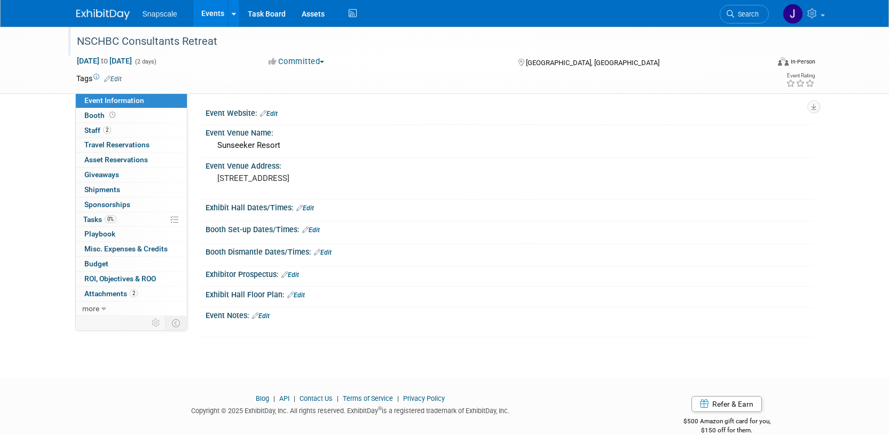
drag, startPoint x: 77, startPoint y: 41, endPoint x: 219, endPoint y: 40, distance: 142.0
click at [219, 40] on div "NSCHBC Consultants Retreat" at bounding box center [413, 41] width 680 height 19
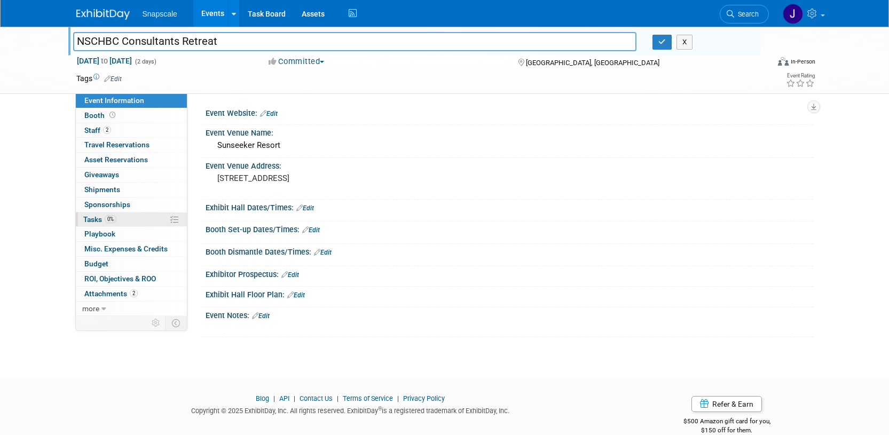
click at [86, 219] on span "Tasks 0%" at bounding box center [99, 219] width 33 height 9
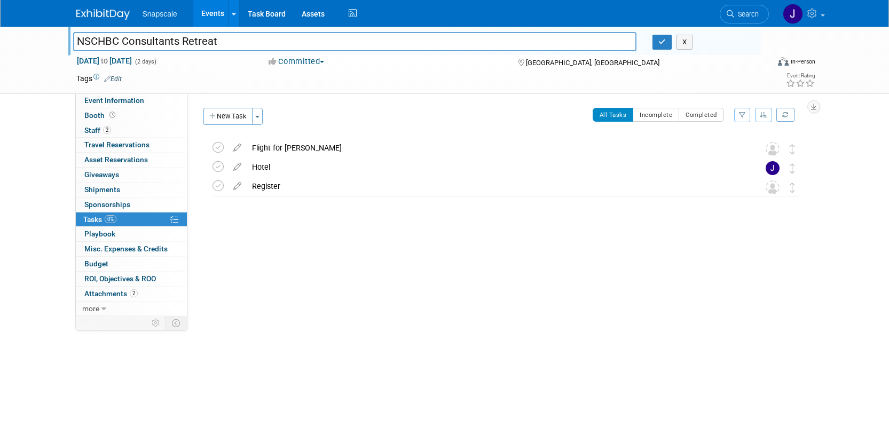
click at [231, 119] on button "New Task" at bounding box center [227, 116] width 49 height 17
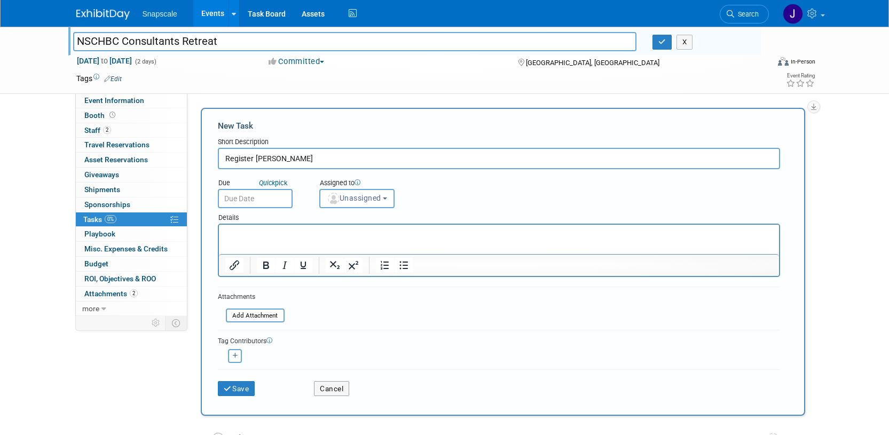
type input "Register Alex"
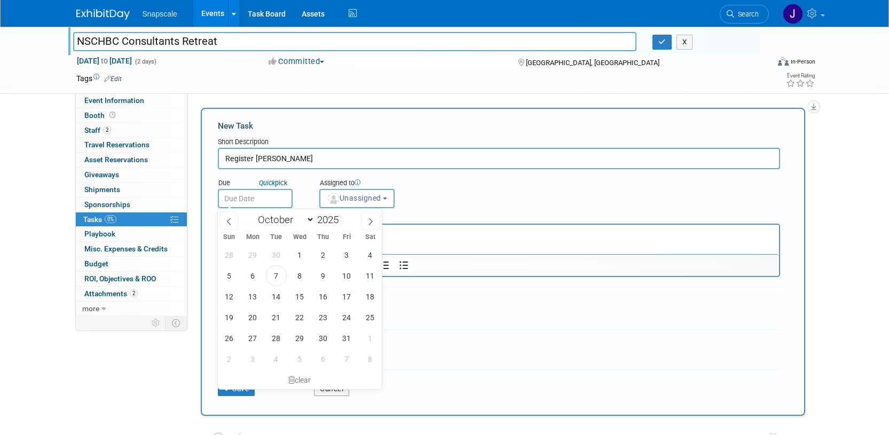
click at [255, 199] on input "text" at bounding box center [255, 198] width 75 height 19
click at [346, 275] on span "10" at bounding box center [346, 275] width 21 height 21
type input "Oct 10, 2025"
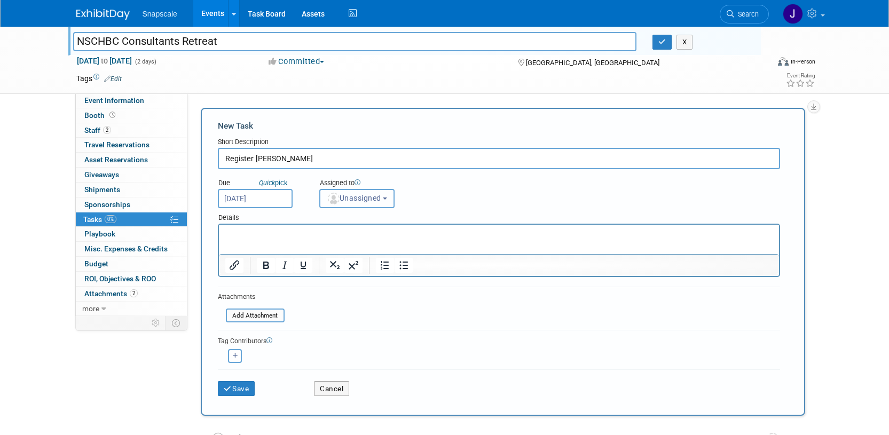
click at [381, 200] on span "Unassigned" at bounding box center [354, 198] width 54 height 9
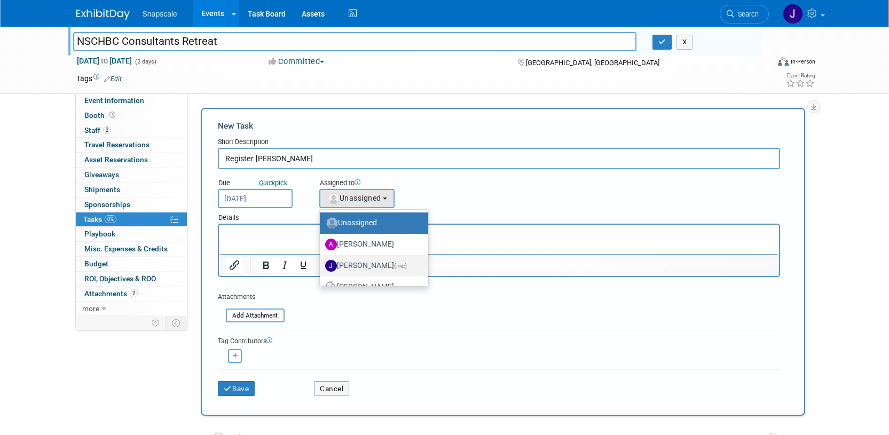
click at [357, 264] on label "Jennifer Benedict (me)" at bounding box center [371, 265] width 92 height 17
click at [321, 264] on input "Jennifer Benedict (me)" at bounding box center [317, 264] width 7 height 7
select select "ff8e83e6-6ab1-4fe0-a632-643b0aac2113"
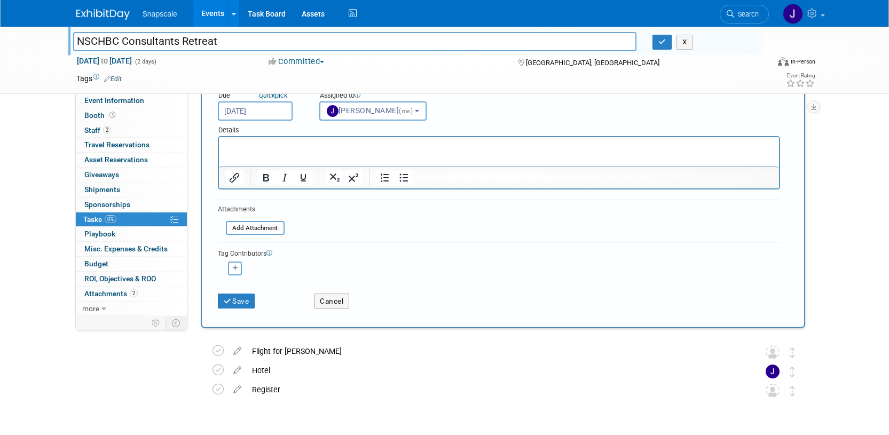
scroll to position [117, 0]
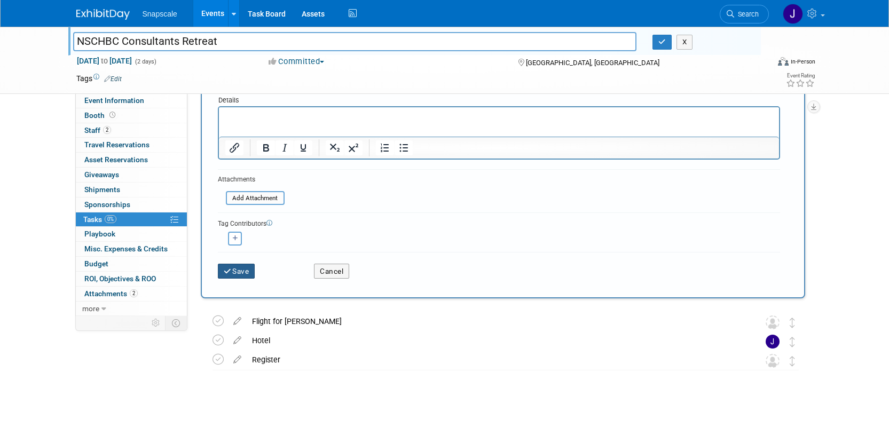
click at [233, 270] on button "Save" at bounding box center [236, 271] width 37 height 15
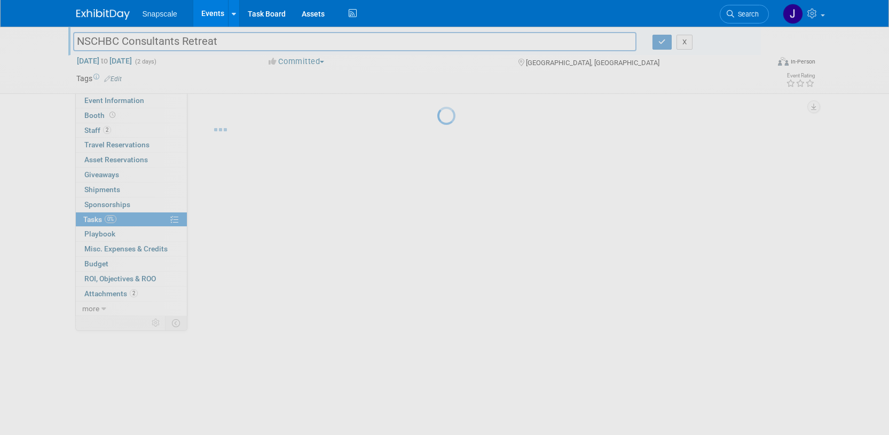
scroll to position [0, 0]
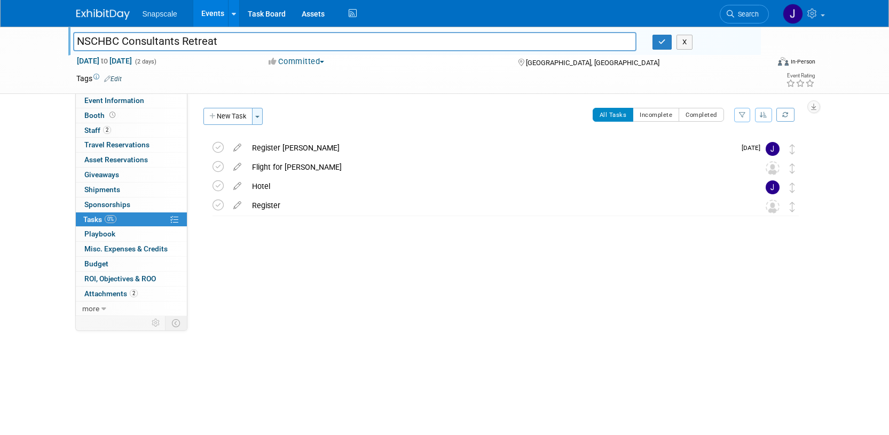
click at [257, 119] on button "Toggle Dropdown" at bounding box center [257, 116] width 11 height 17
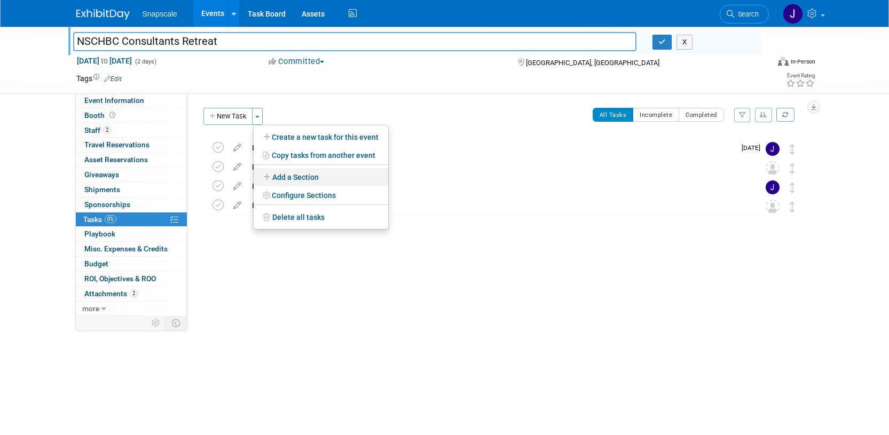
click at [289, 176] on link "Add a Section" at bounding box center [321, 177] width 135 height 18
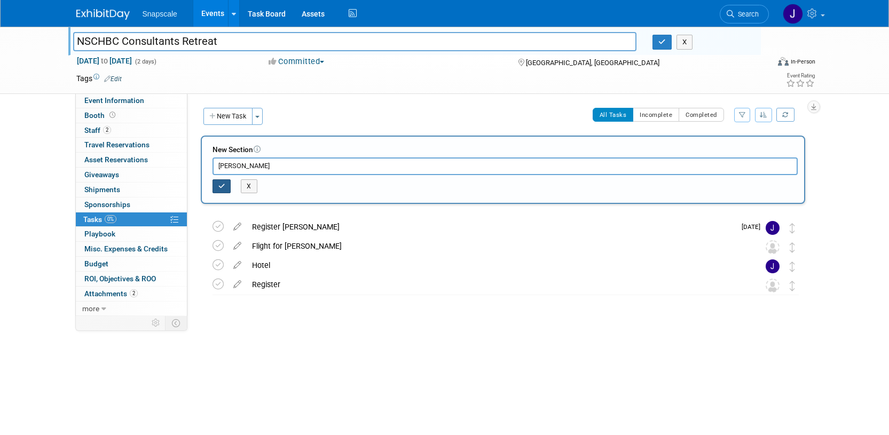
type input "Jen"
click at [224, 187] on icon "button" at bounding box center [221, 186] width 7 height 6
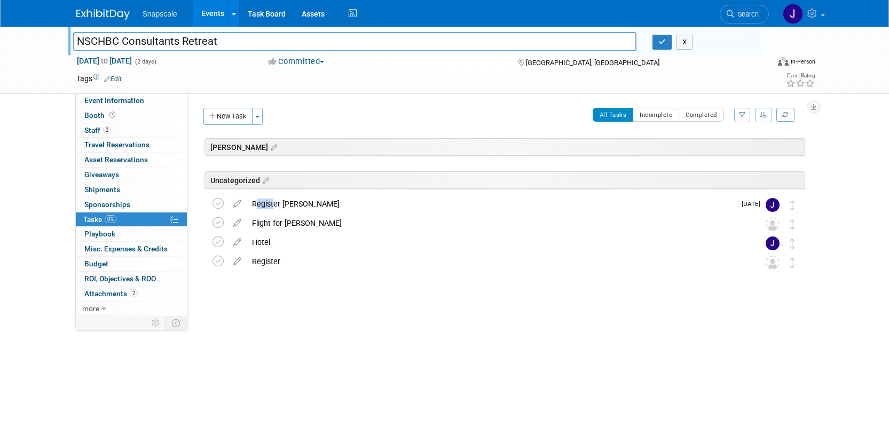
drag, startPoint x: 270, startPoint y: 201, endPoint x: 261, endPoint y: 163, distance: 39.4
click at [261, 163] on div "NSCHBC Consultants Retreat Phoenix, AZ Jan 8, 2026 to Jan 9, 2026 (Going) Uncat…" at bounding box center [503, 216] width 604 height 111
click at [314, 208] on div "Register Alex" at bounding box center [491, 204] width 488 height 18
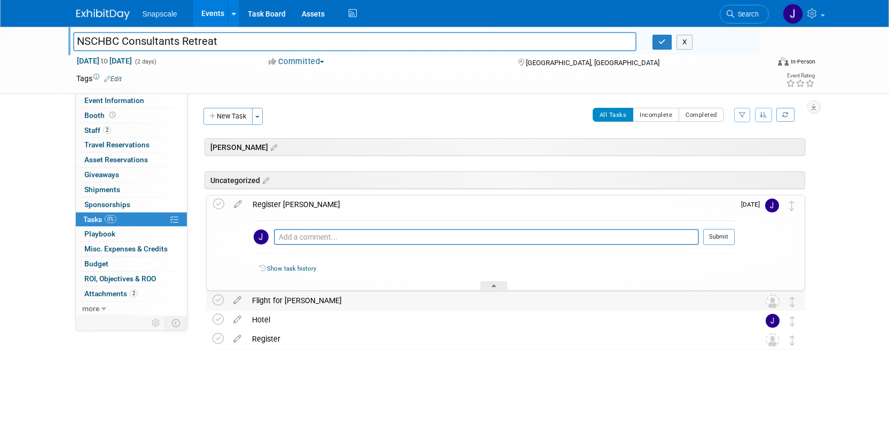
click at [349, 309] on table "Flight for Nathan Pro tip: Press Ctrl-Enter to submit comment. Submit Show task…" at bounding box center [505, 301] width 586 height 20
drag, startPoint x: 491, startPoint y: 285, endPoint x: 270, endPoint y: 259, distance: 223.0
click at [491, 285] on div at bounding box center [493, 285] width 27 height 9
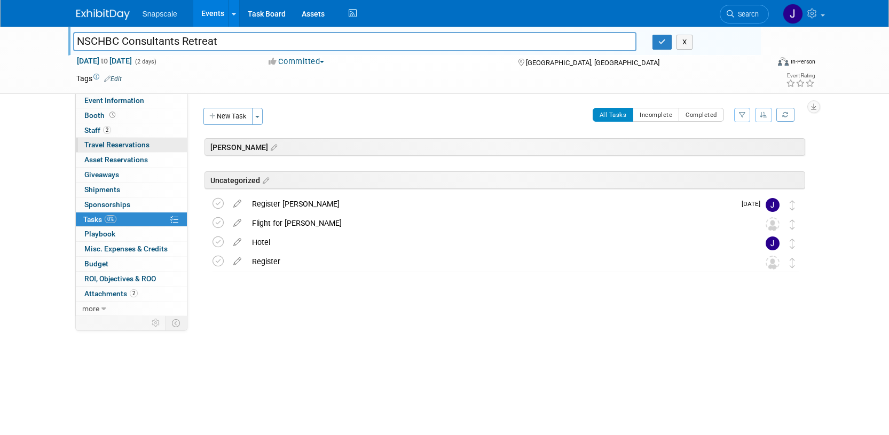
click at [97, 141] on span "Travel Reservations 0" at bounding box center [116, 144] width 65 height 9
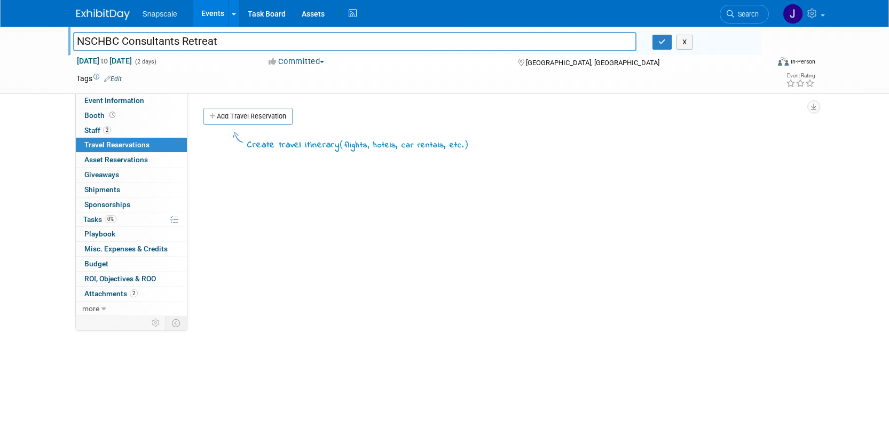
click at [107, 11] on img at bounding box center [102, 14] width 53 height 11
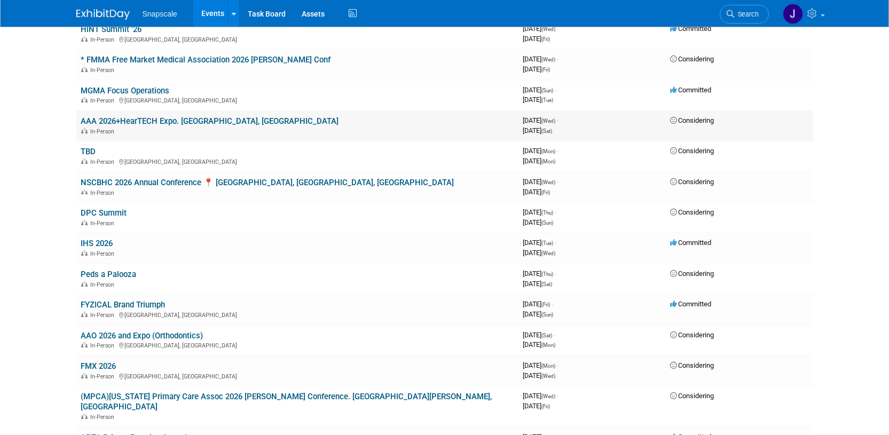
scroll to position [408, 0]
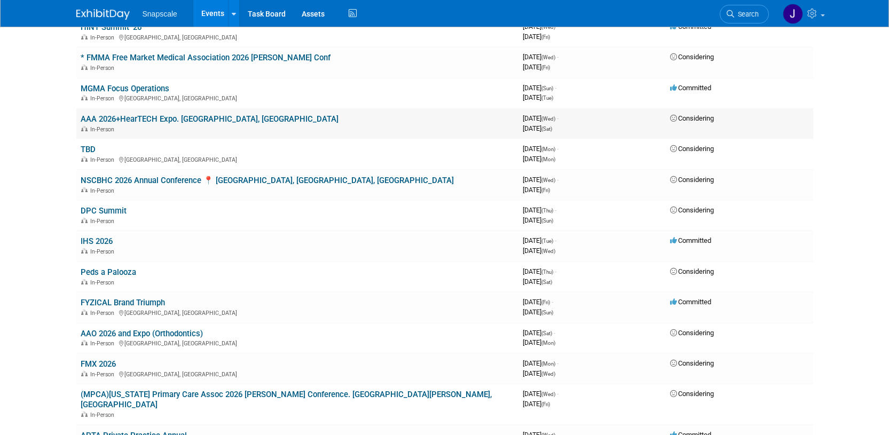
click at [154, 114] on link "AAA 2026+HearTECH Expo. San Antonio, TX" at bounding box center [210, 119] width 258 height 10
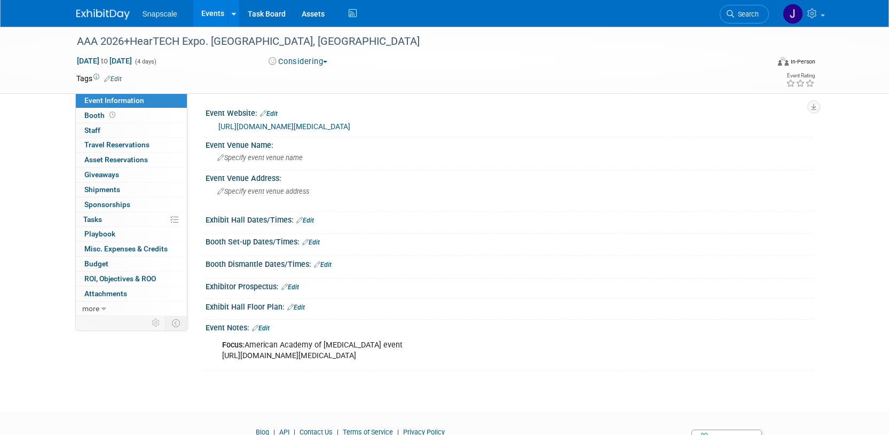
click at [283, 124] on link "[URL][DOMAIN_NAME][MEDICAL_DATA]" at bounding box center [284, 126] width 132 height 9
click at [113, 18] on img at bounding box center [102, 14] width 53 height 11
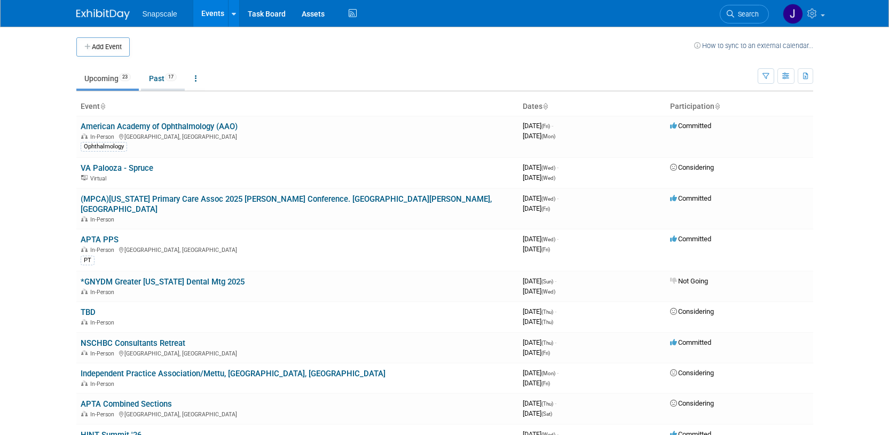
click at [156, 76] on link "Past 17" at bounding box center [163, 78] width 44 height 20
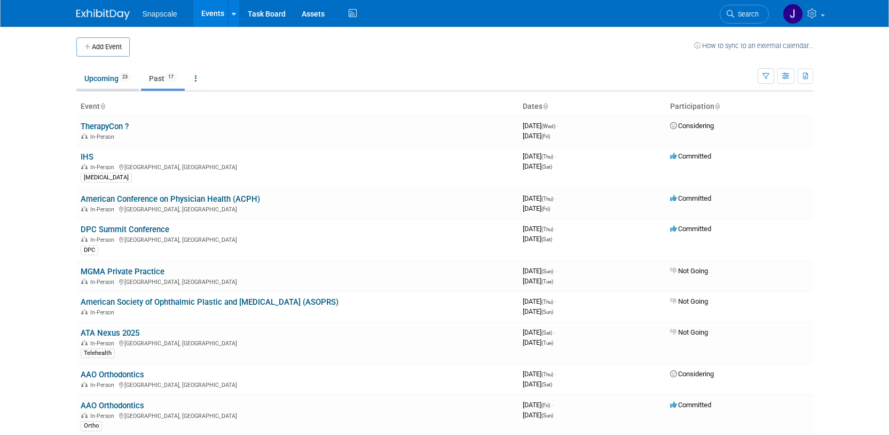
click at [104, 81] on link "Upcoming 23" at bounding box center [107, 78] width 62 height 20
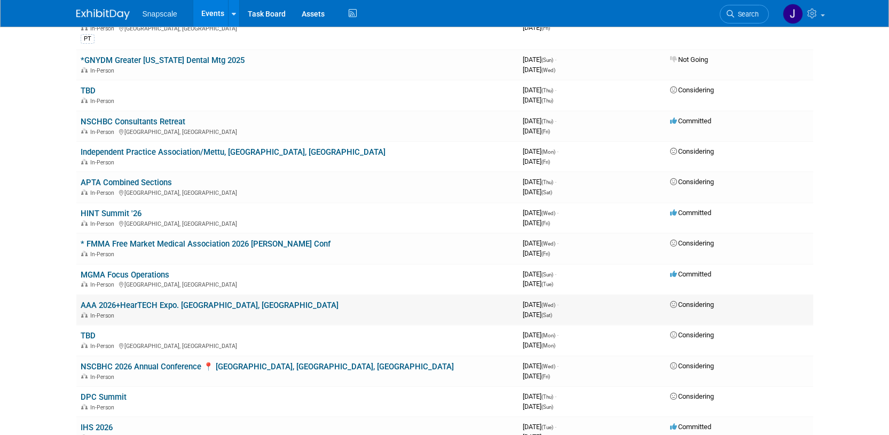
scroll to position [221, 0]
